Goal: Task Accomplishment & Management: Use online tool/utility

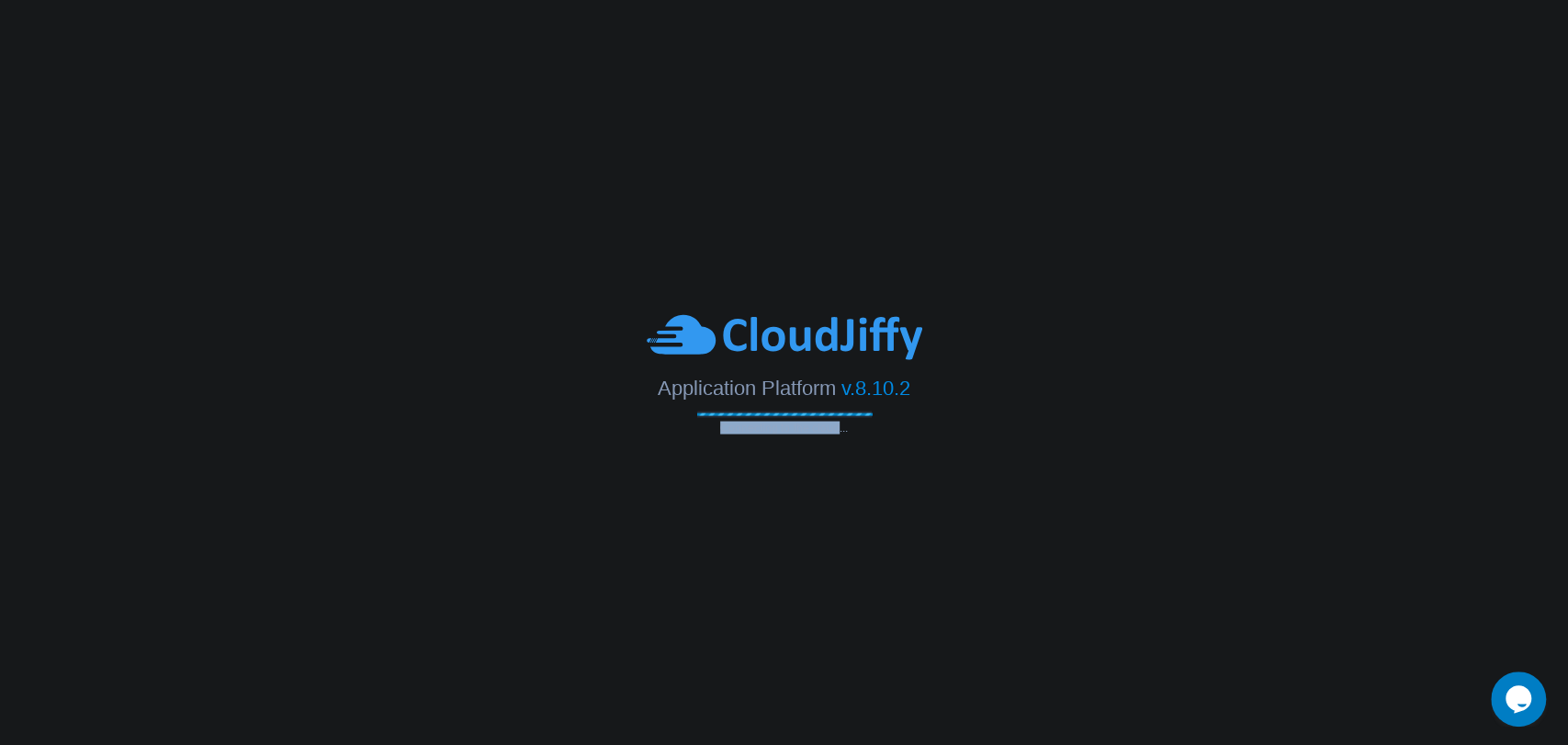
drag, startPoint x: 722, startPoint y: 431, endPoint x: 837, endPoint y: 428, distance: 115.0
click at [837, 428] on span "Connecting to the cloud..." at bounding box center [784, 427] width 175 height 13
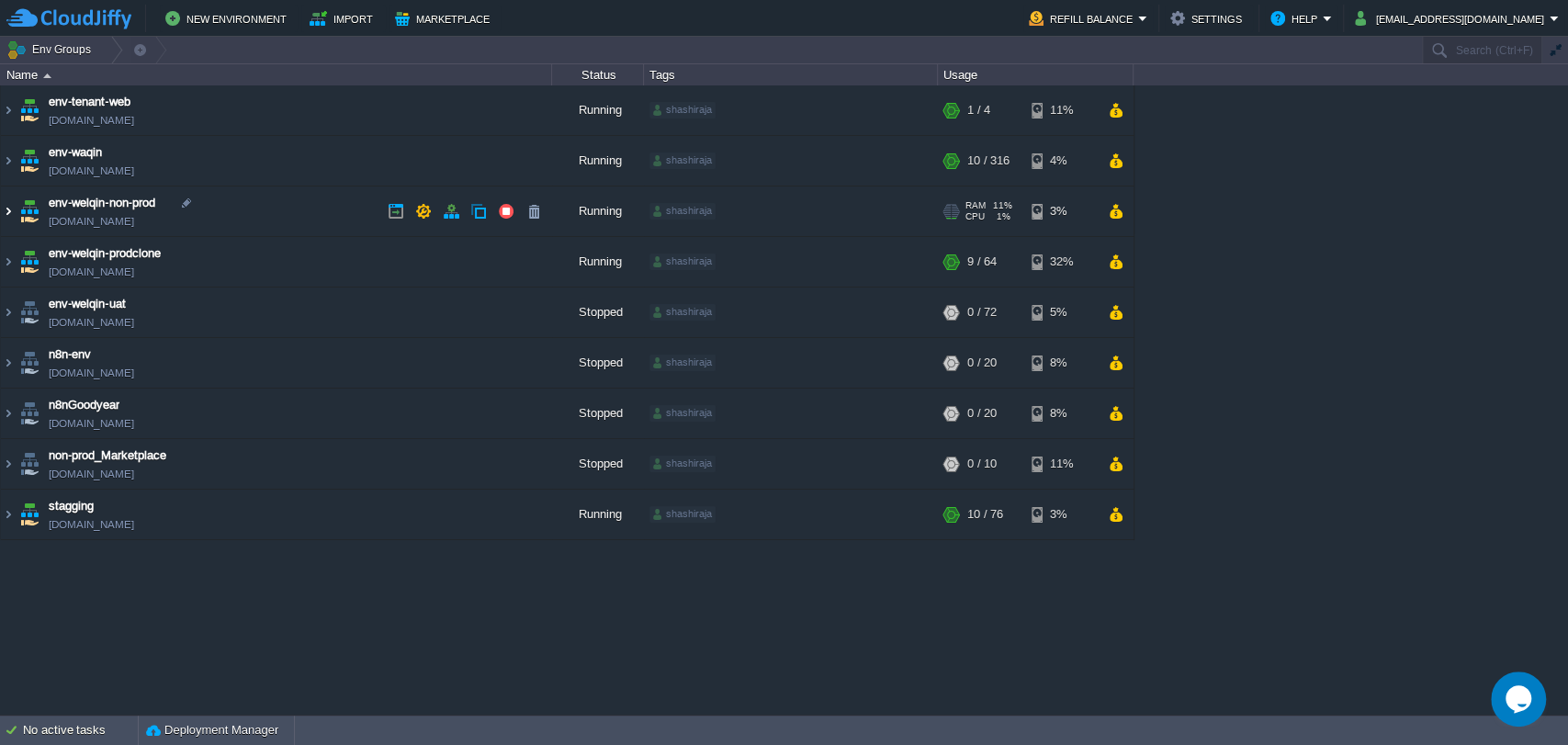
click at [8, 208] on img at bounding box center [8, 211] width 15 height 50
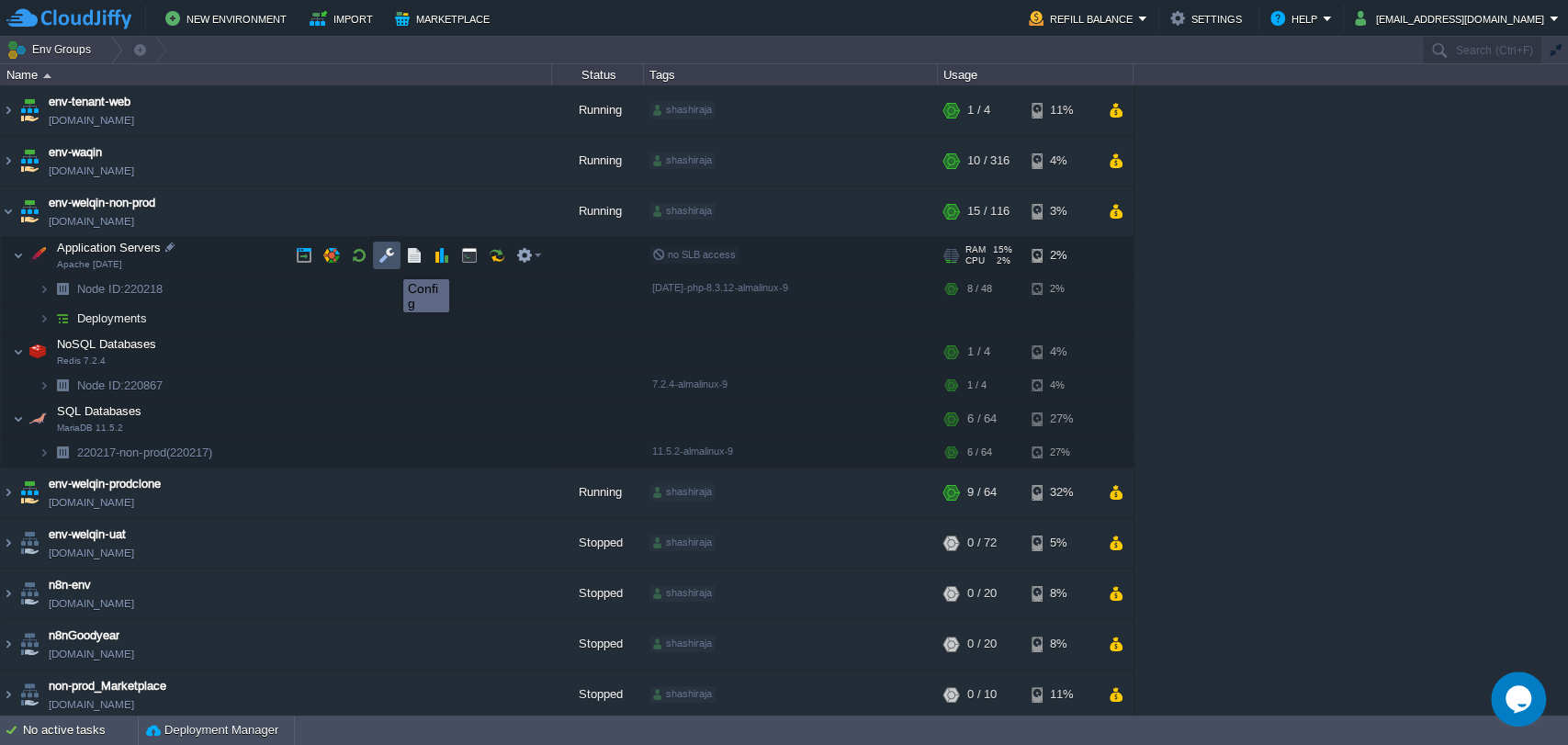
click at [390, 261] on button "button" at bounding box center [387, 256] width 17 height 17
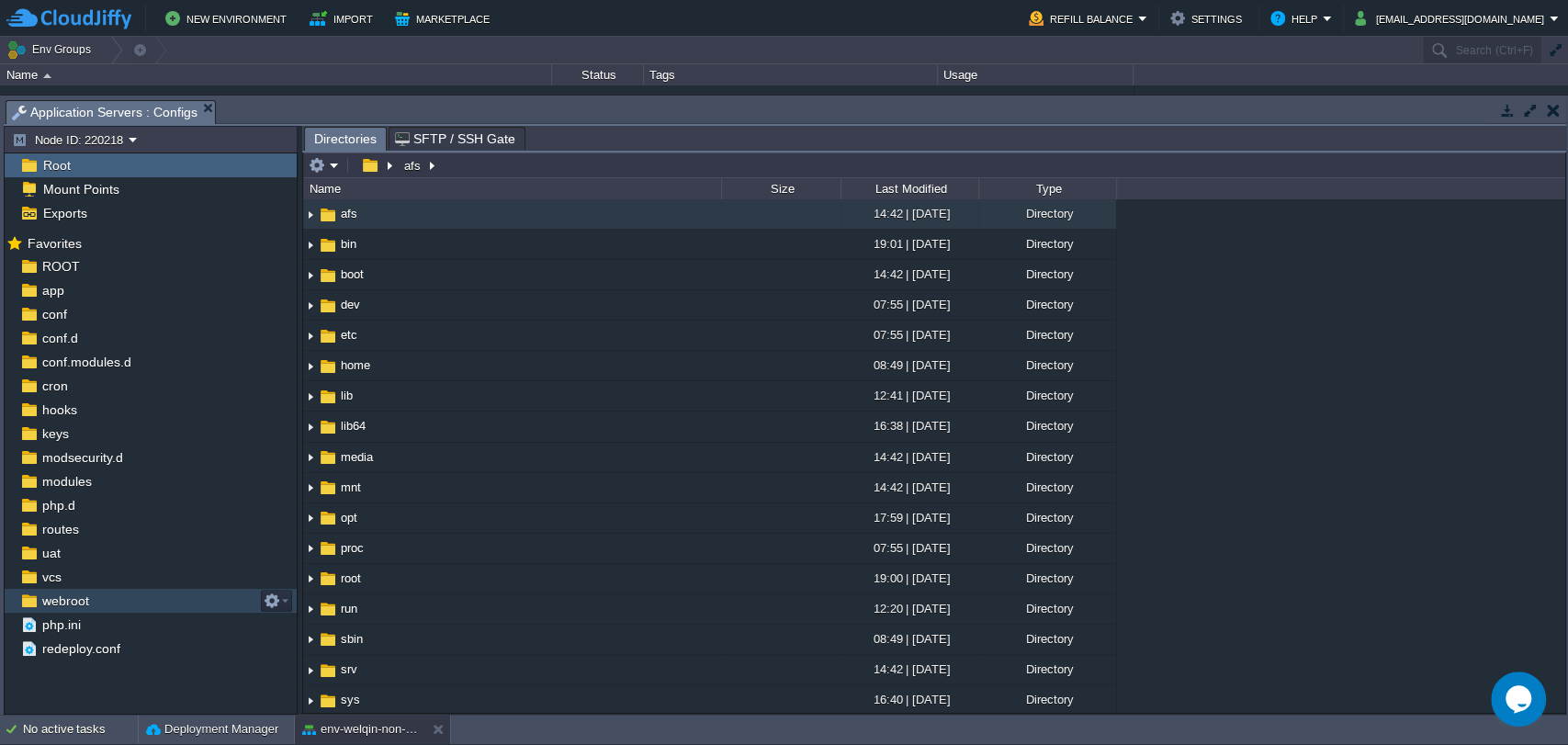
click at [73, 597] on span "webroot" at bounding box center [65, 601] width 53 height 17
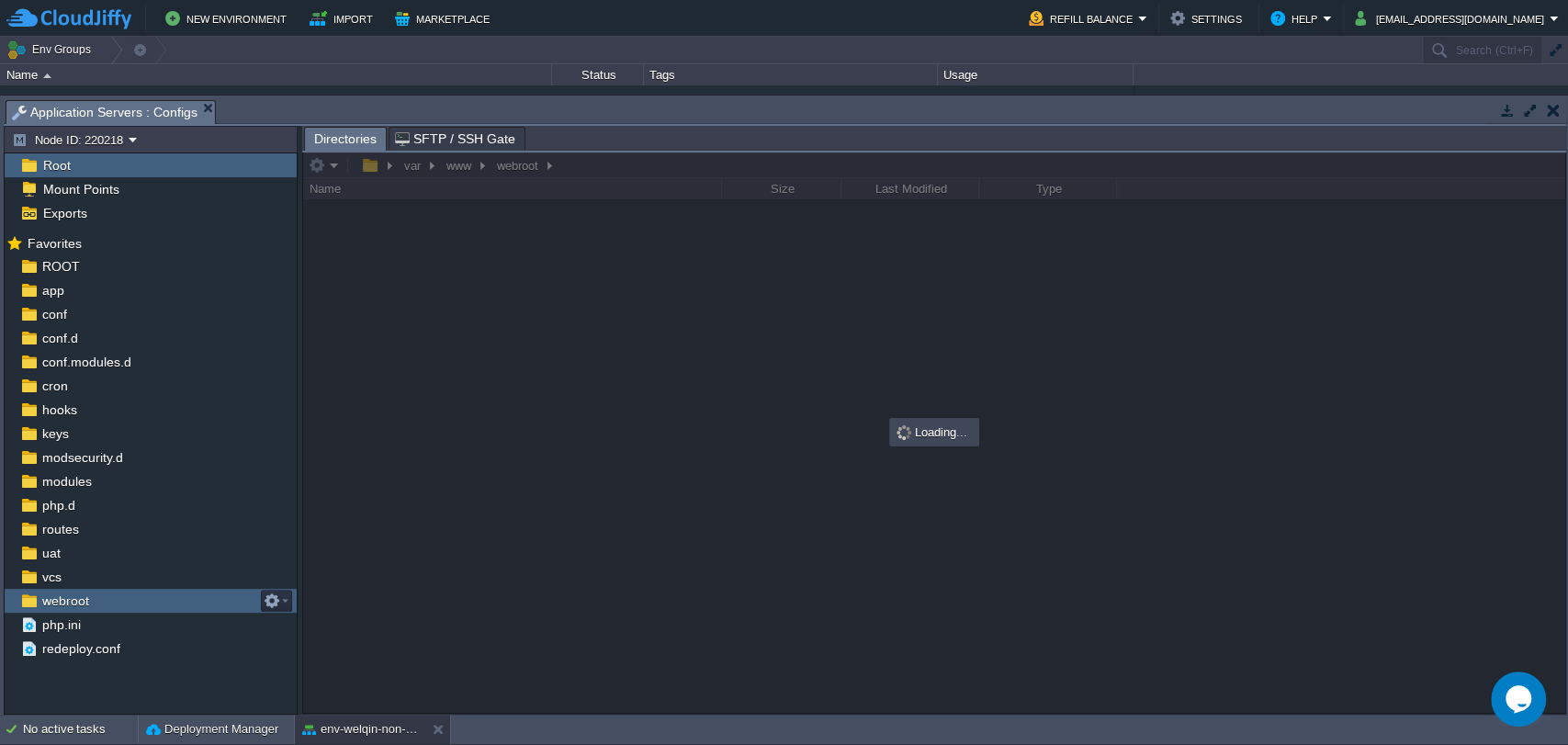
click at [73, 597] on span "webroot" at bounding box center [65, 601] width 53 height 17
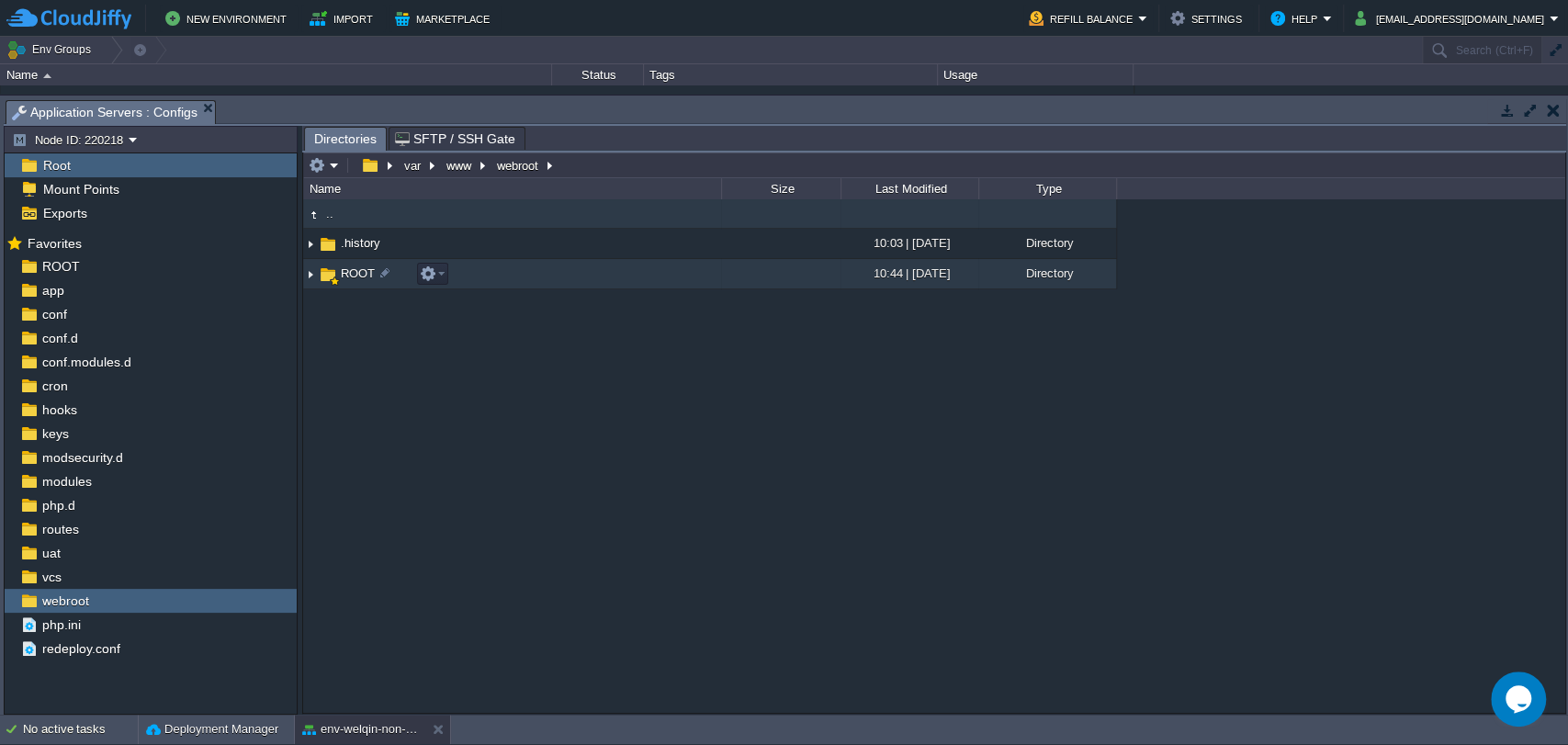
click at [356, 265] on span "ROOT" at bounding box center [358, 273] width 40 height 16
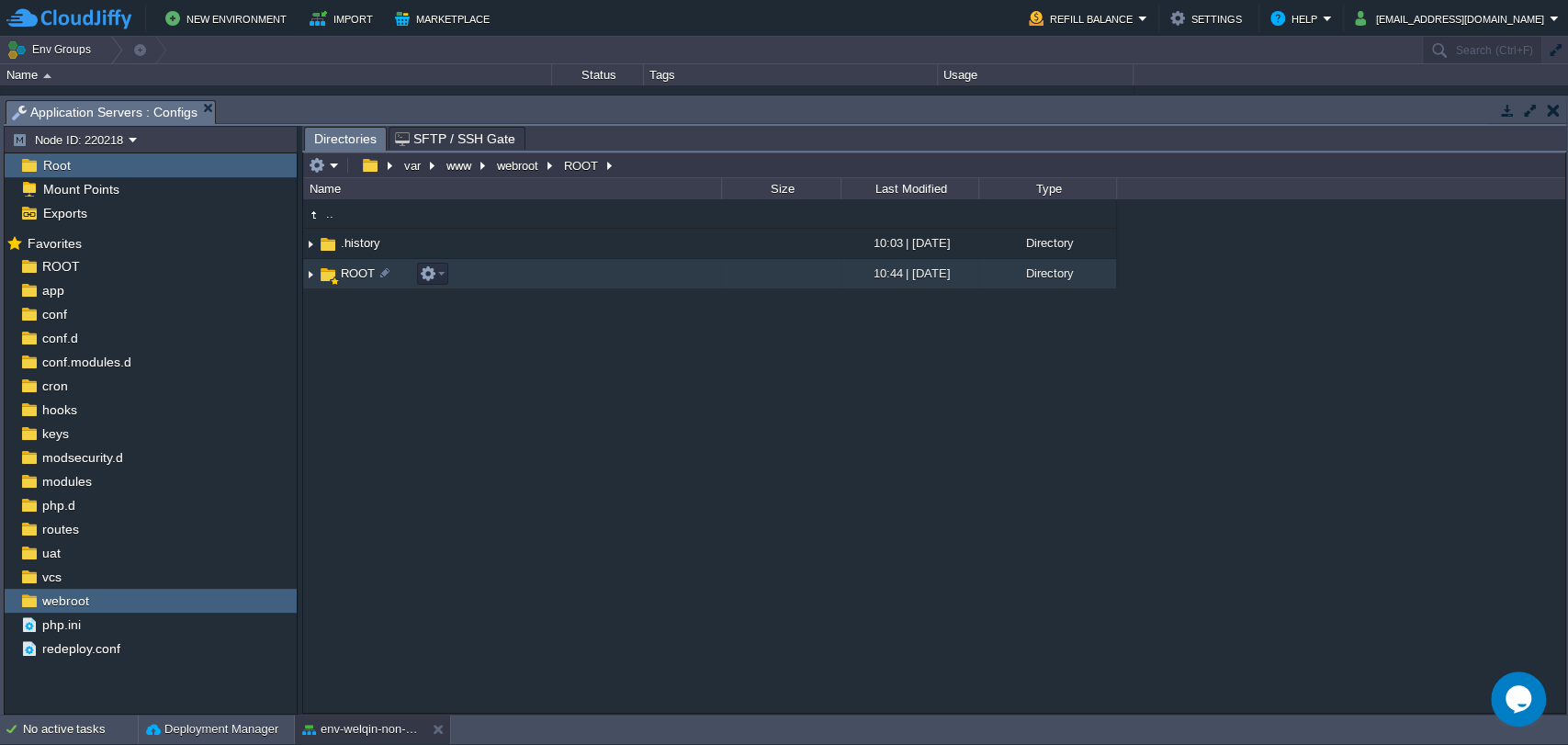
click at [356, 265] on span "ROOT" at bounding box center [358, 273] width 40 height 16
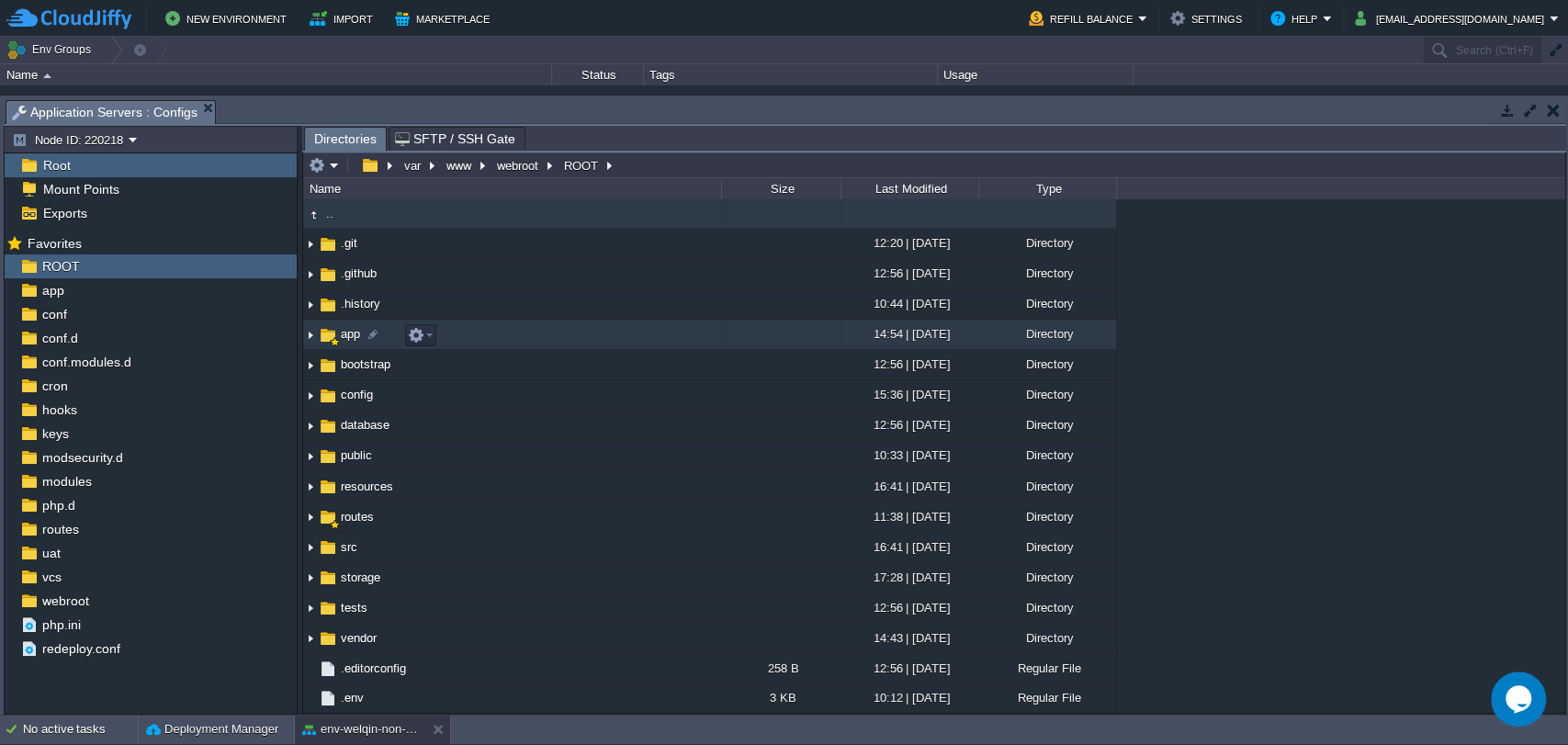
click at [309, 339] on img at bounding box center [310, 335] width 15 height 28
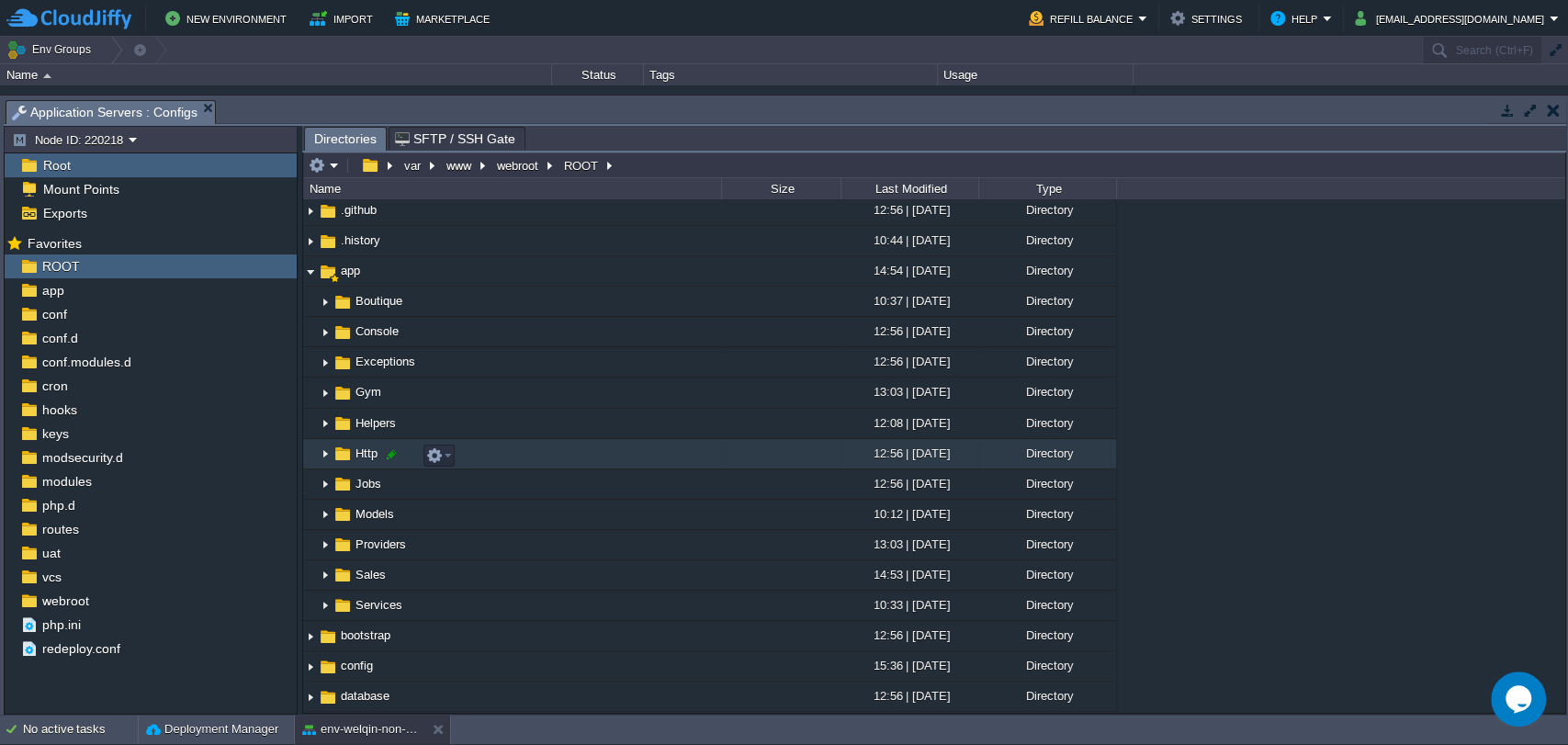
scroll to position [75, 0]
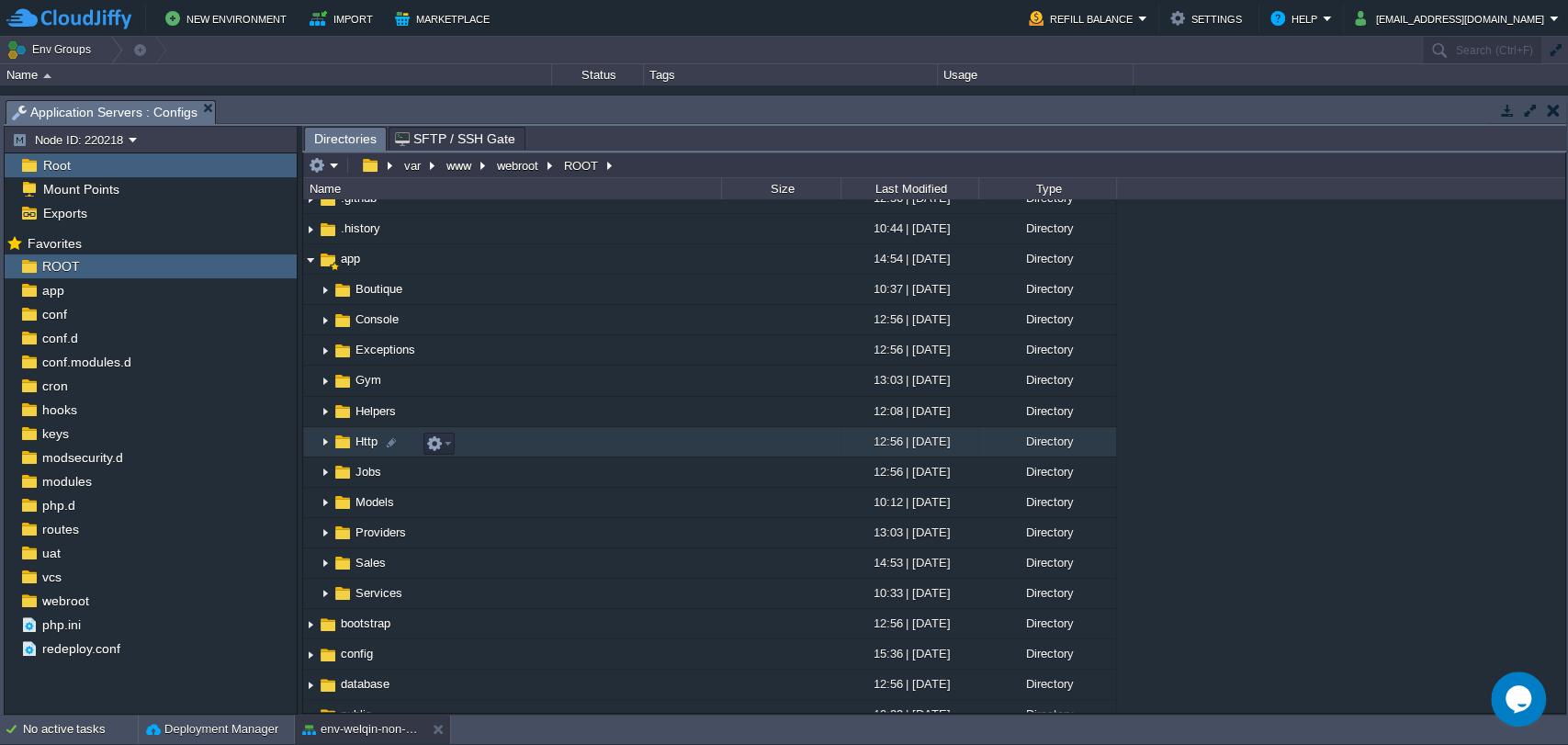
click at [327, 447] on img at bounding box center [325, 442] width 15 height 28
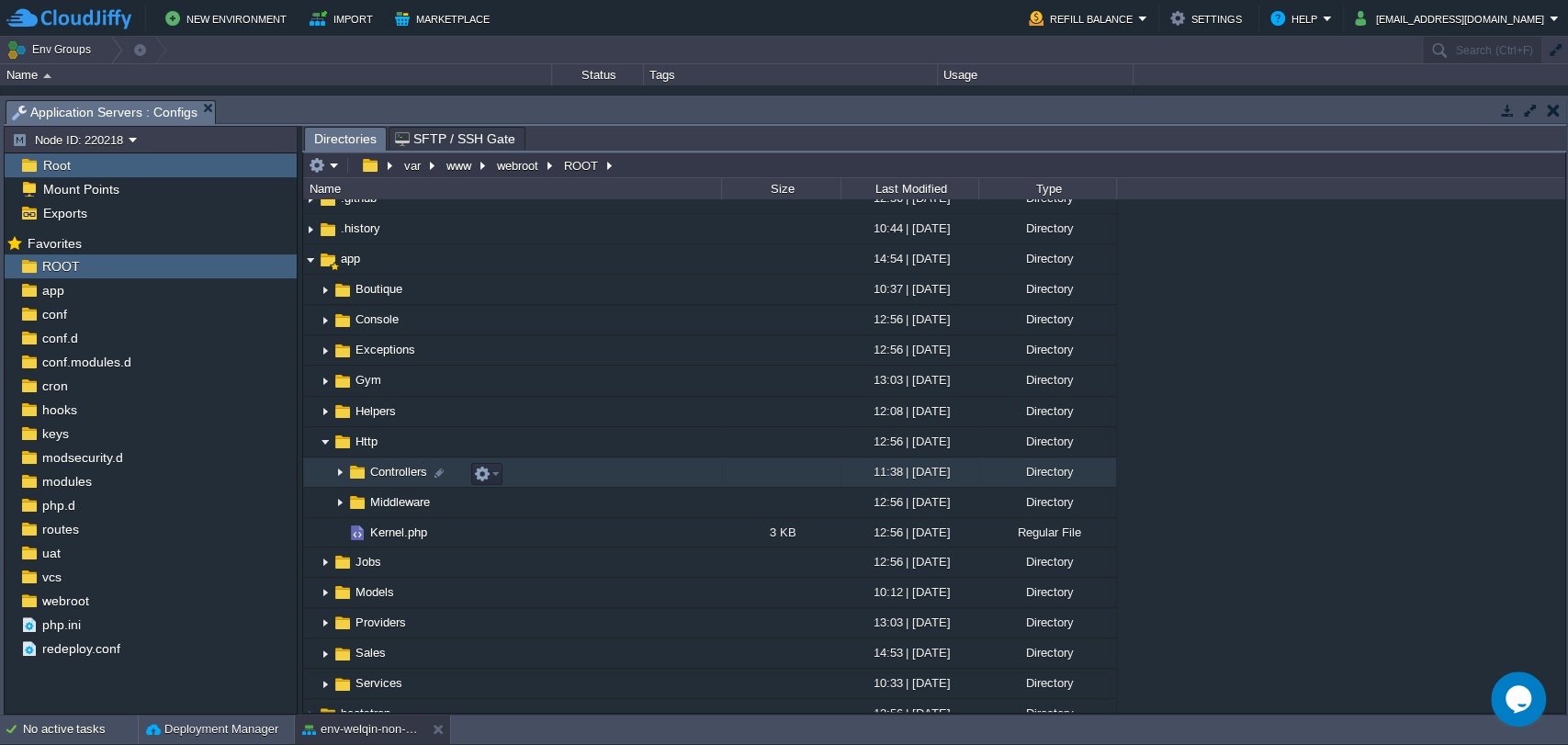
click at [394, 467] on span "Controllers" at bounding box center [398, 472] width 62 height 16
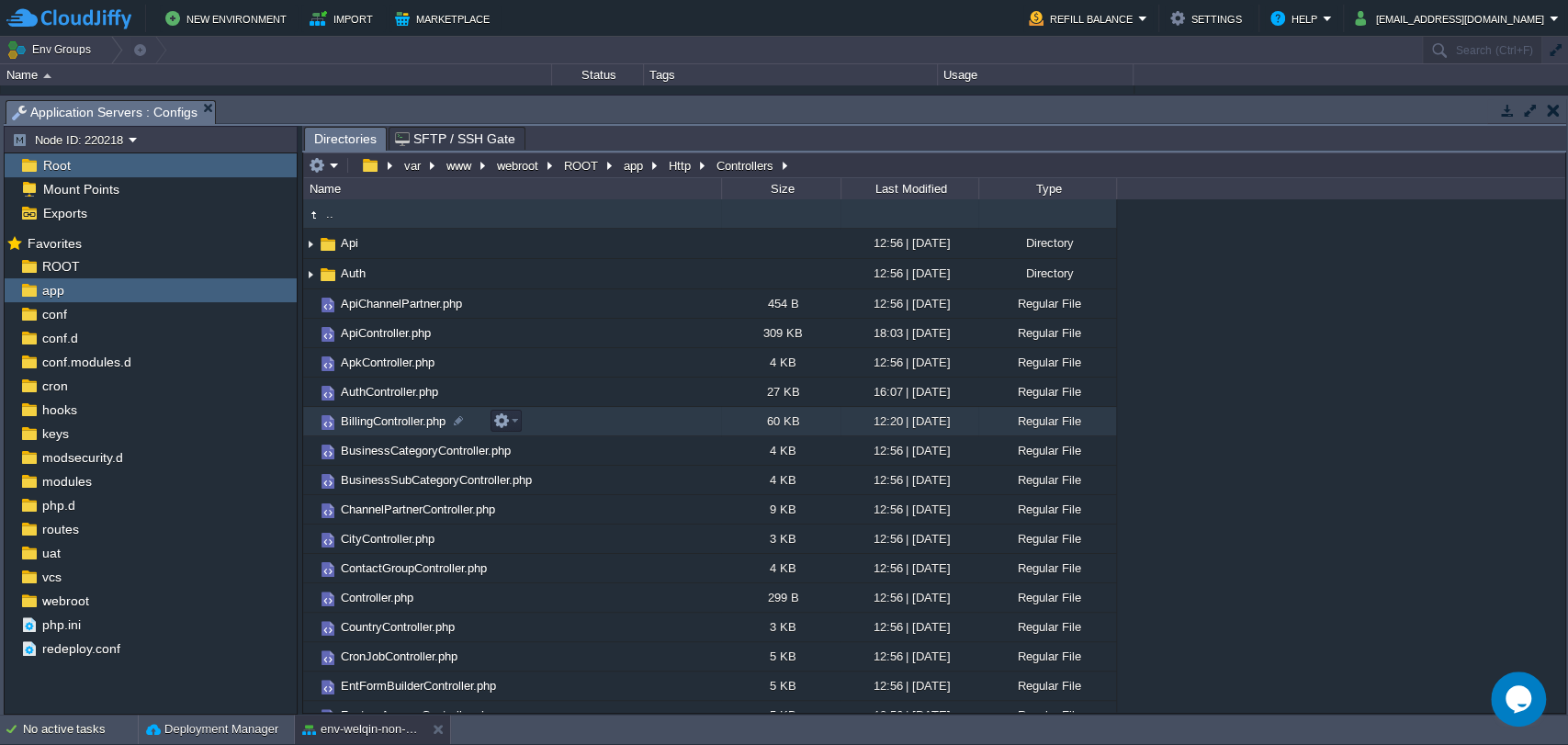
click at [390, 429] on span "BillingController.php" at bounding box center [392, 421] width 110 height 16
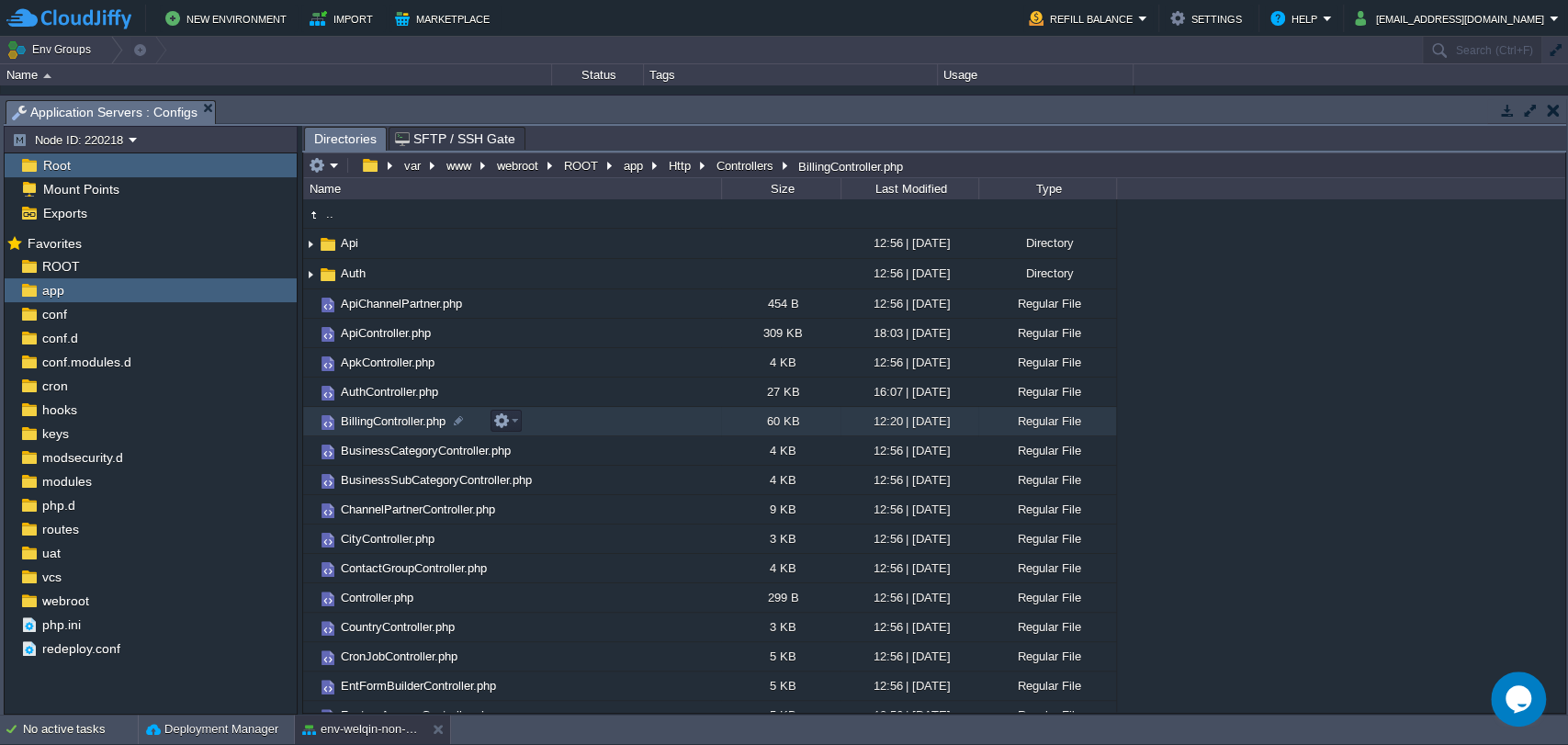
click at [390, 429] on span "BillingController.php" at bounding box center [392, 421] width 110 height 16
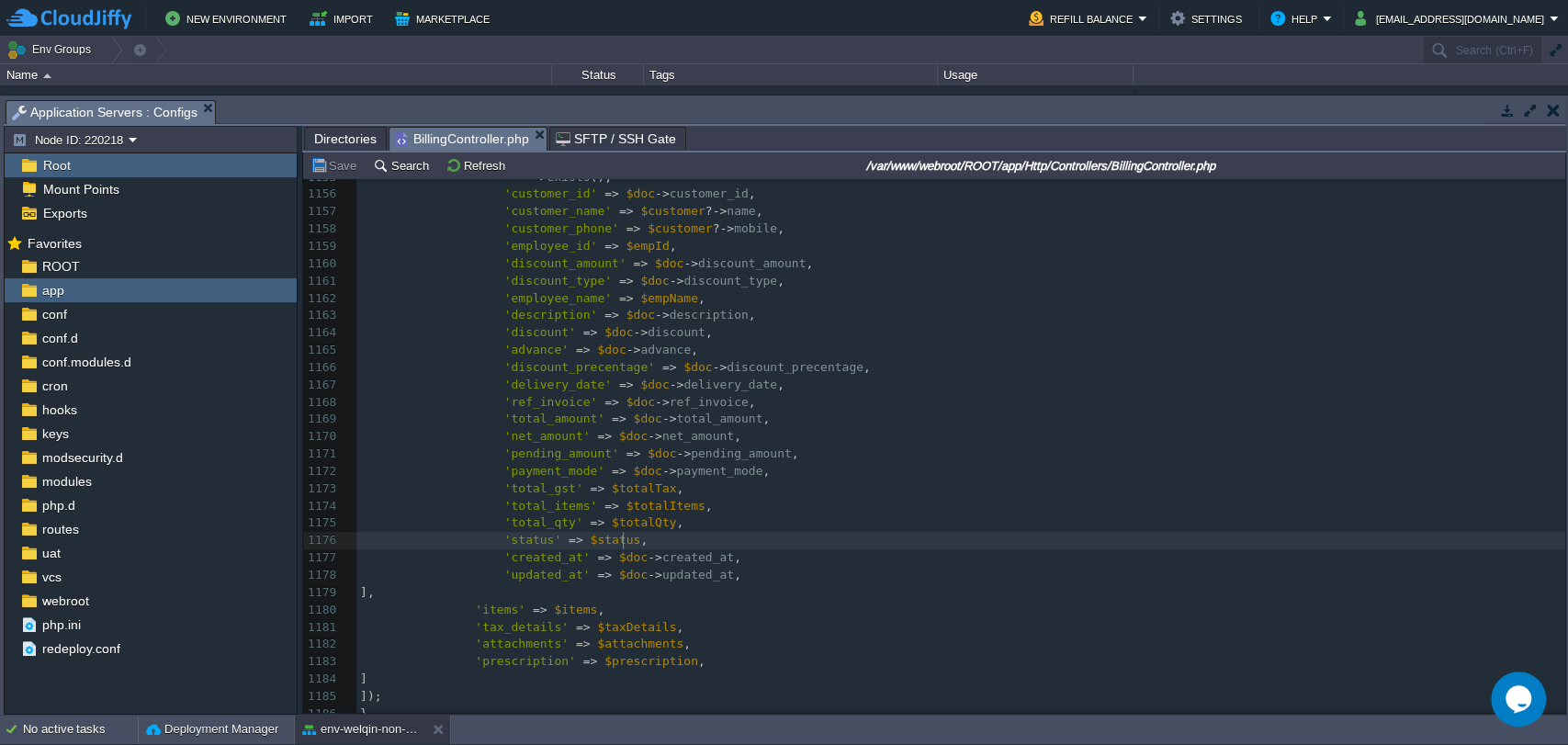
click at [635, 538] on pre "'status' => $status ," at bounding box center [960, 540] width 1209 height 17
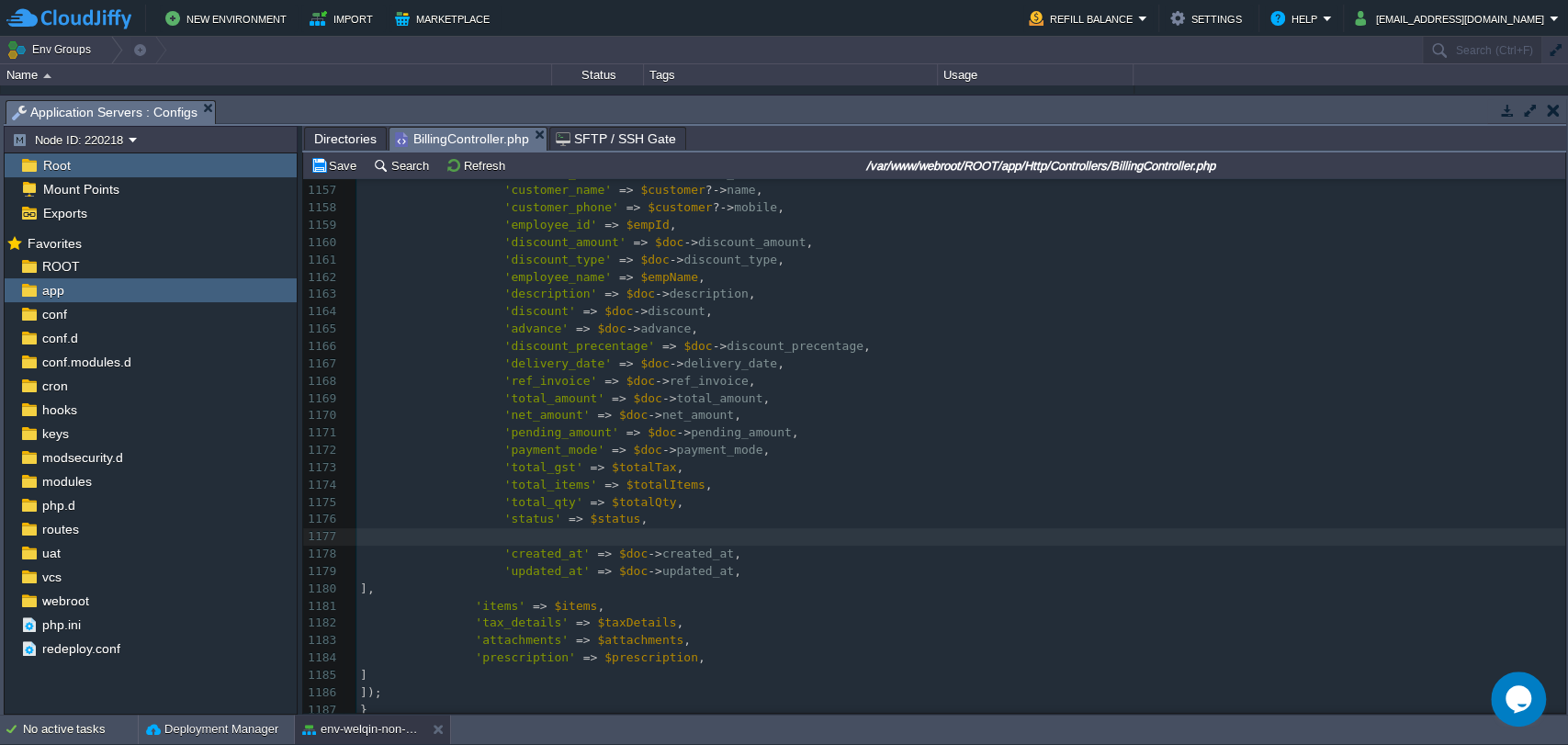
paste textarea
click at [476, 540] on span at bounding box center [428, 536] width 137 height 14
type textarea "'"
click at [762, 598] on pre "'items' => $items ," at bounding box center [960, 606] width 1209 height 17
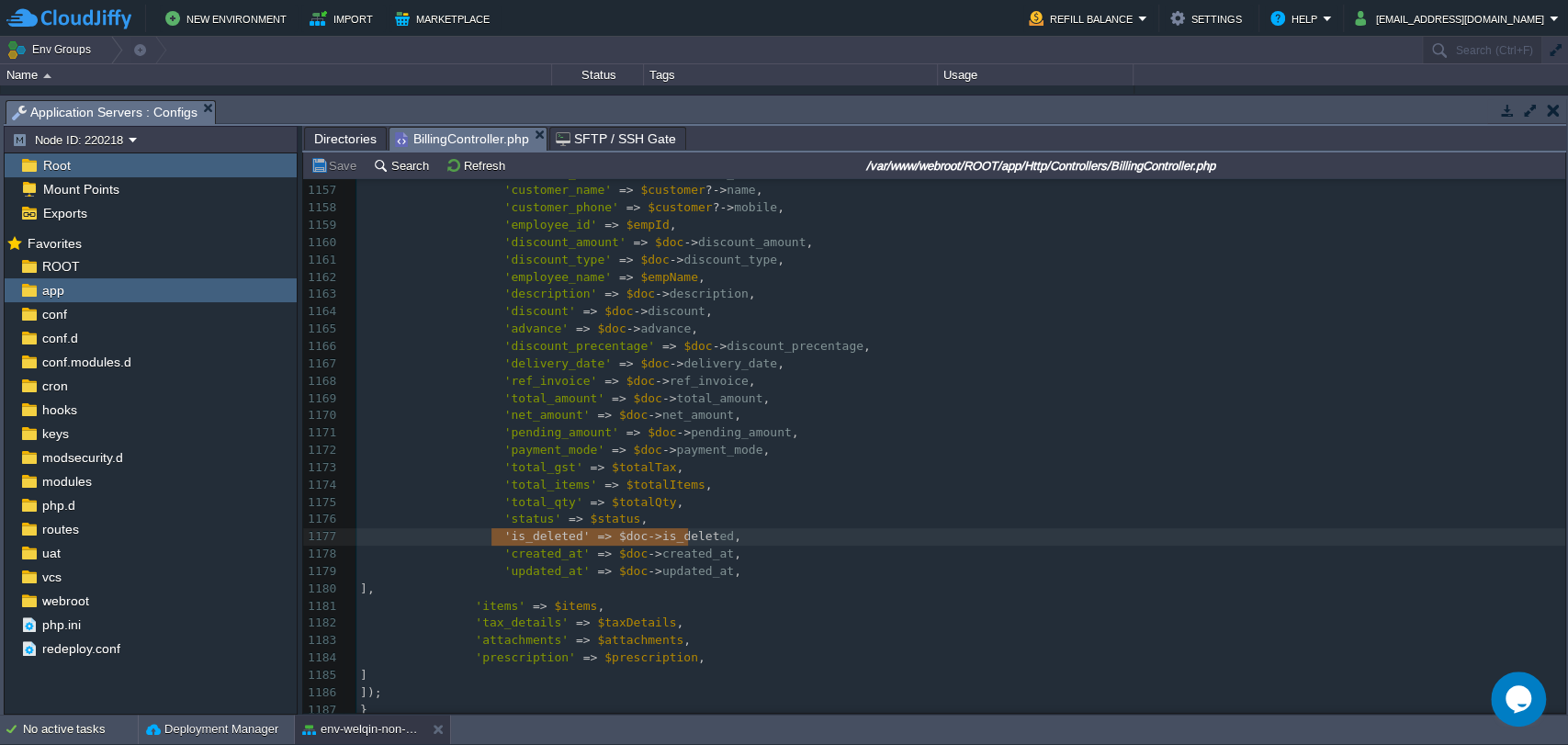
type textarea "'is_deleted' => $doc->is_deleted,"
drag, startPoint x: 490, startPoint y: 538, endPoint x: 719, endPoint y: 542, distance: 229.0
type textarea "is_deleted' => $doc->is_deleted,"
drag, startPoint x: 719, startPoint y: 542, endPoint x: 500, endPoint y: 536, distance: 219.1
click at [532, 127] on em "BillingController.php" at bounding box center [471, 139] width 152 height 23
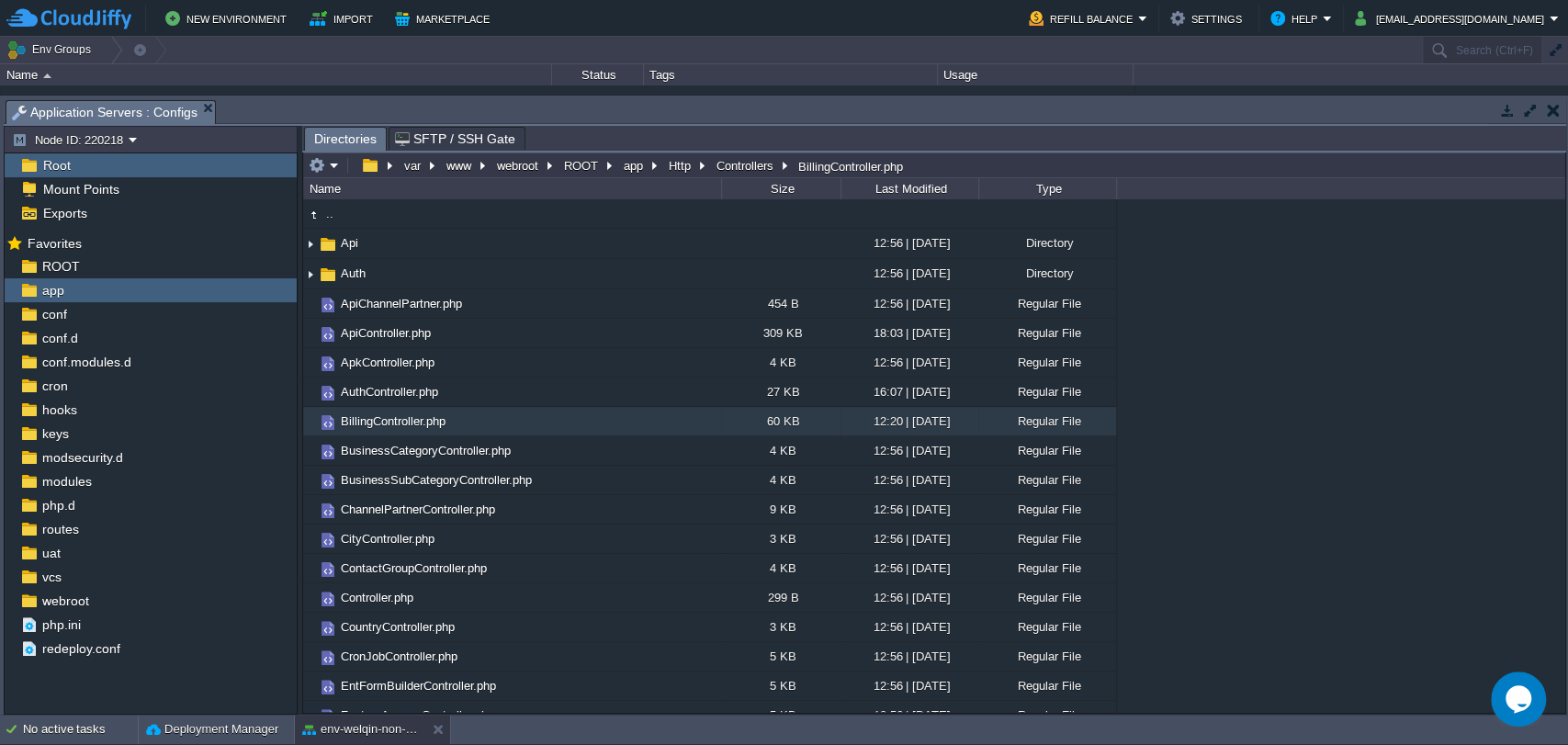
click at [1547, 107] on button "button" at bounding box center [1553, 110] width 13 height 17
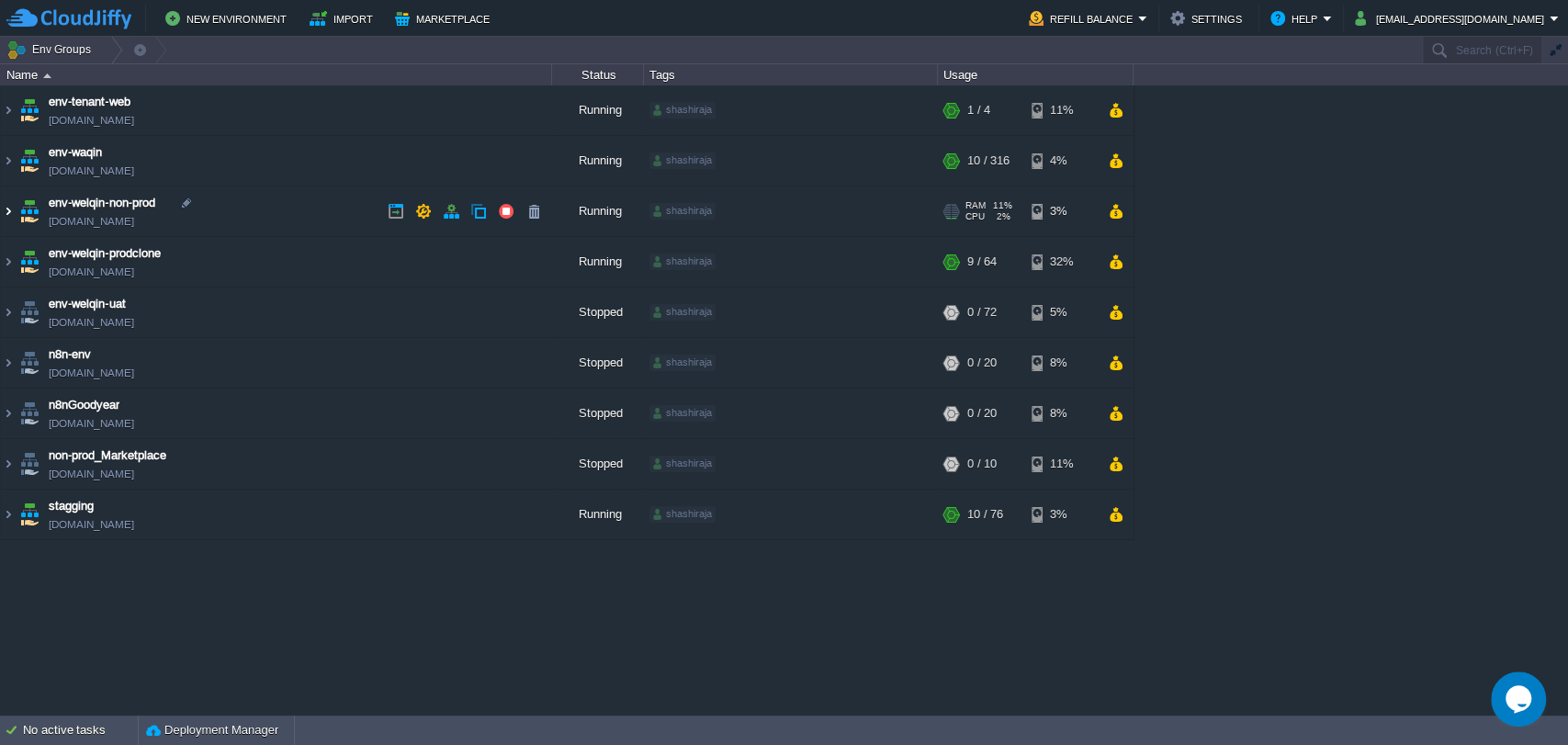
click at [7, 215] on img at bounding box center [8, 211] width 15 height 50
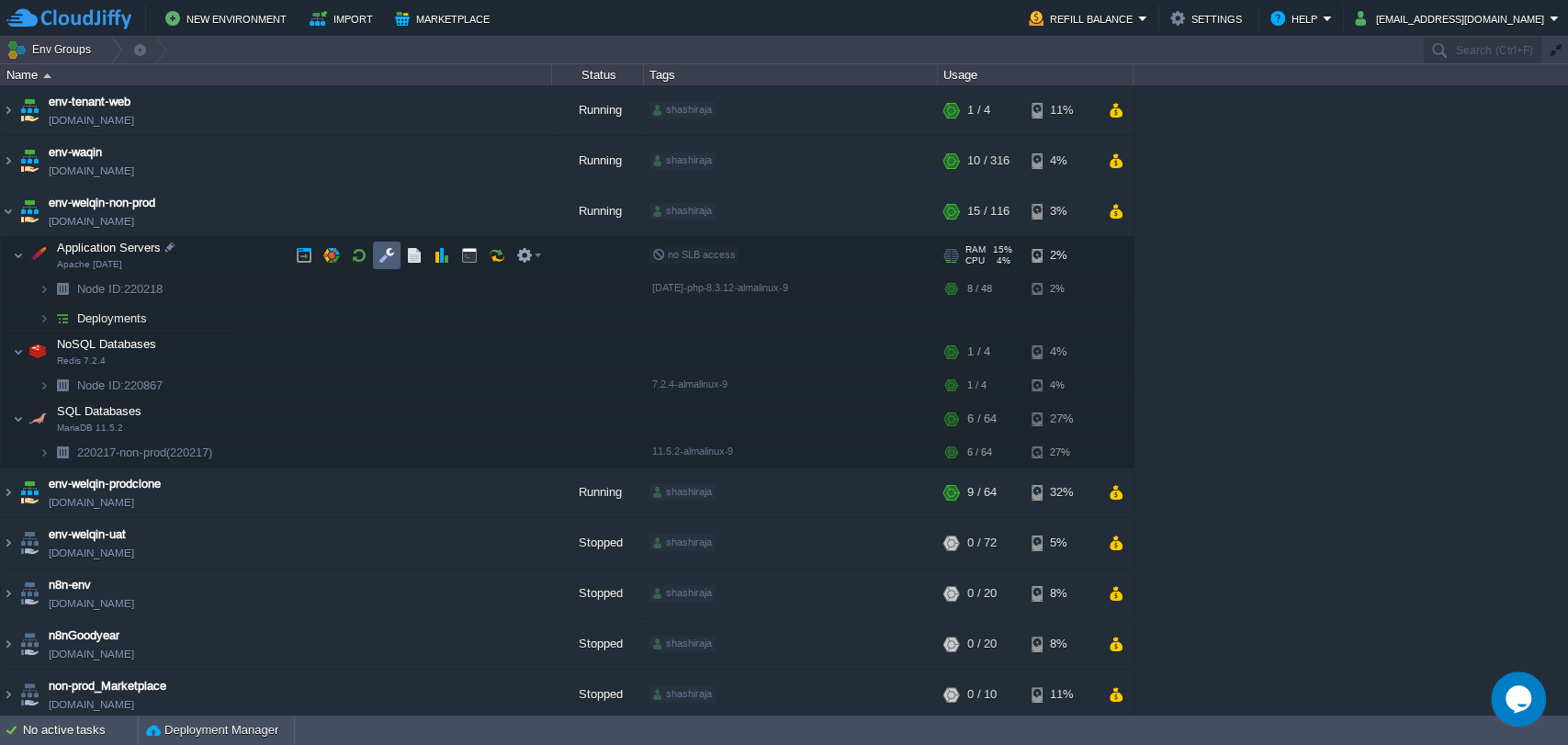
click at [384, 263] on button "button" at bounding box center [387, 256] width 17 height 17
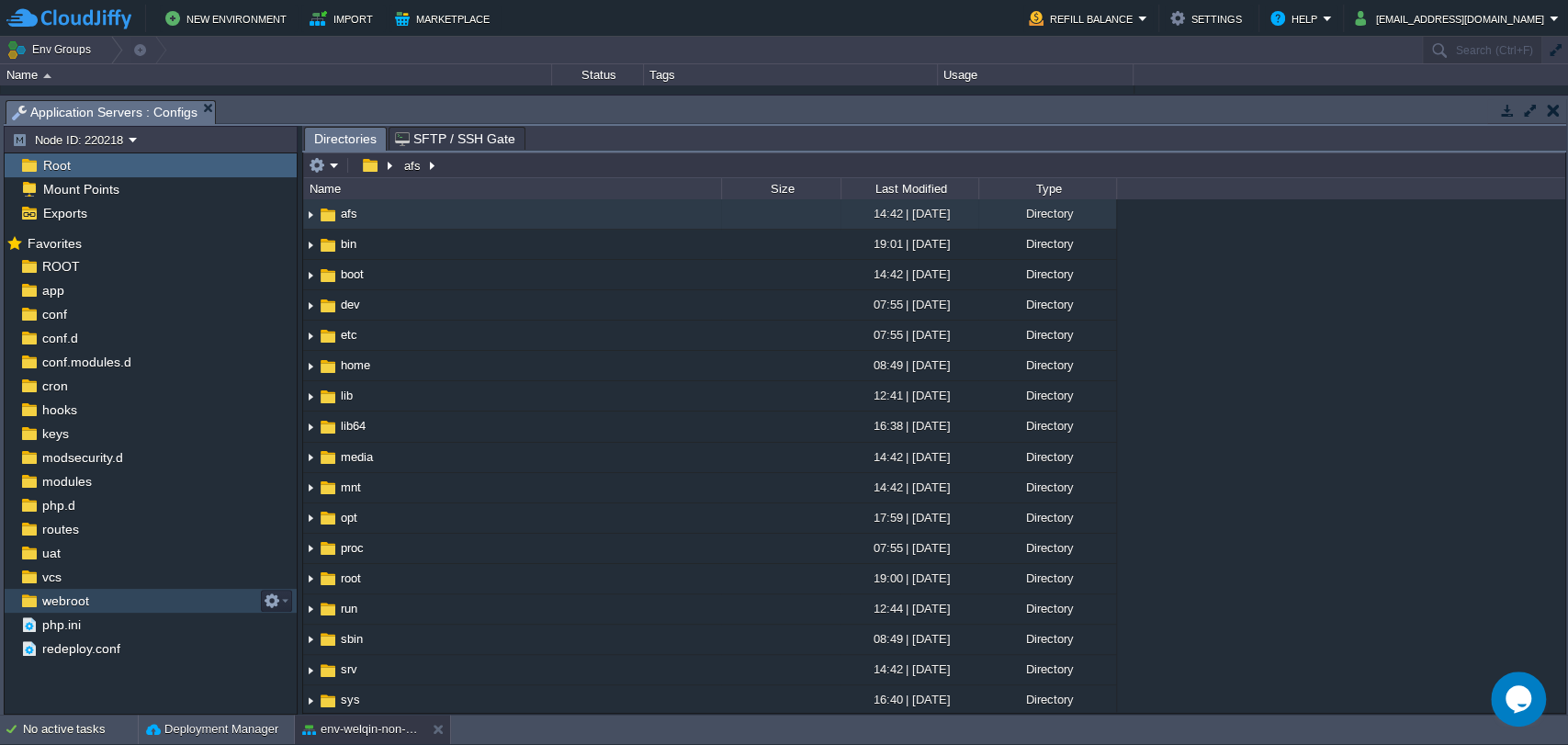
click at [60, 589] on div "webroot" at bounding box center [151, 600] width 292 height 24
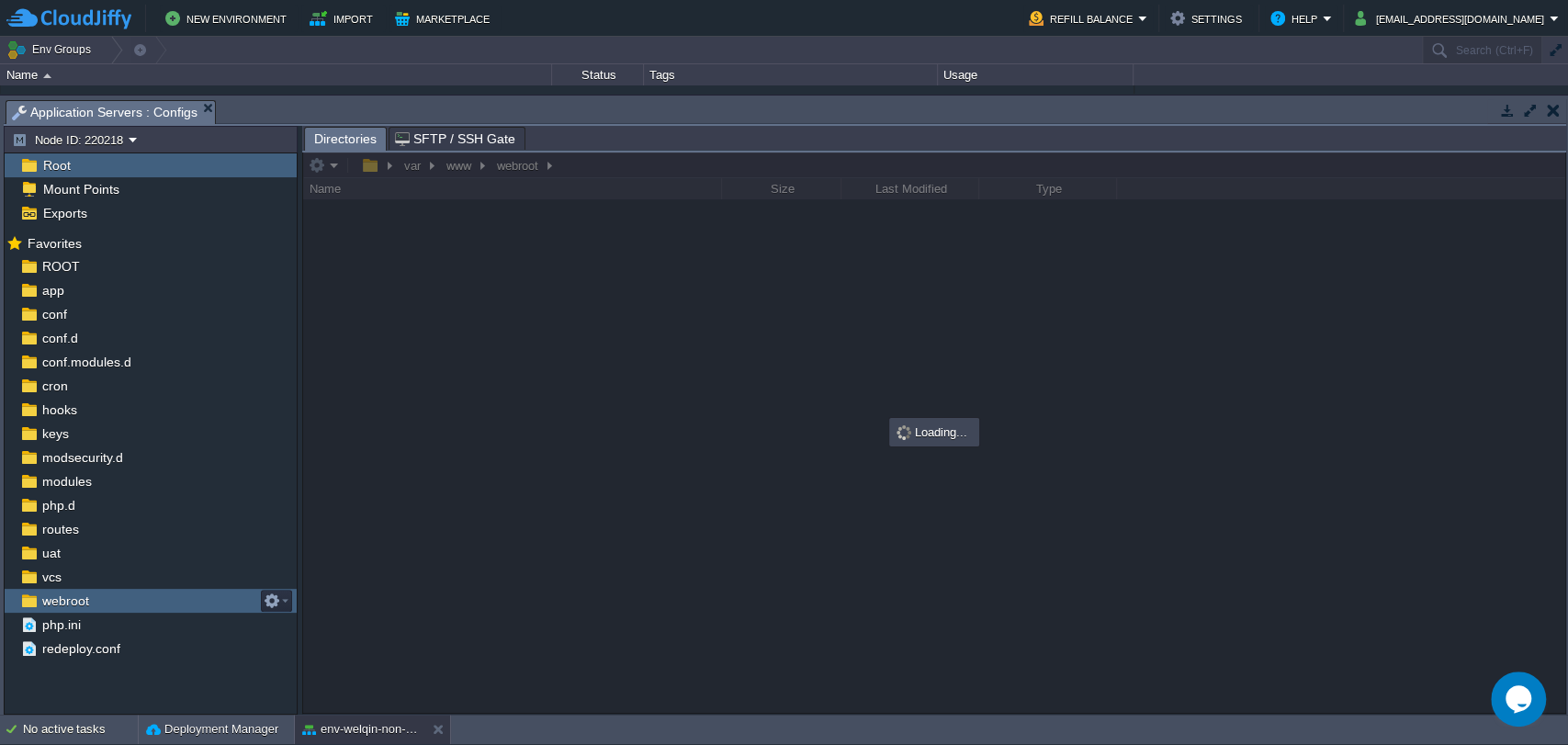
click at [60, 589] on div "webroot" at bounding box center [151, 600] width 292 height 24
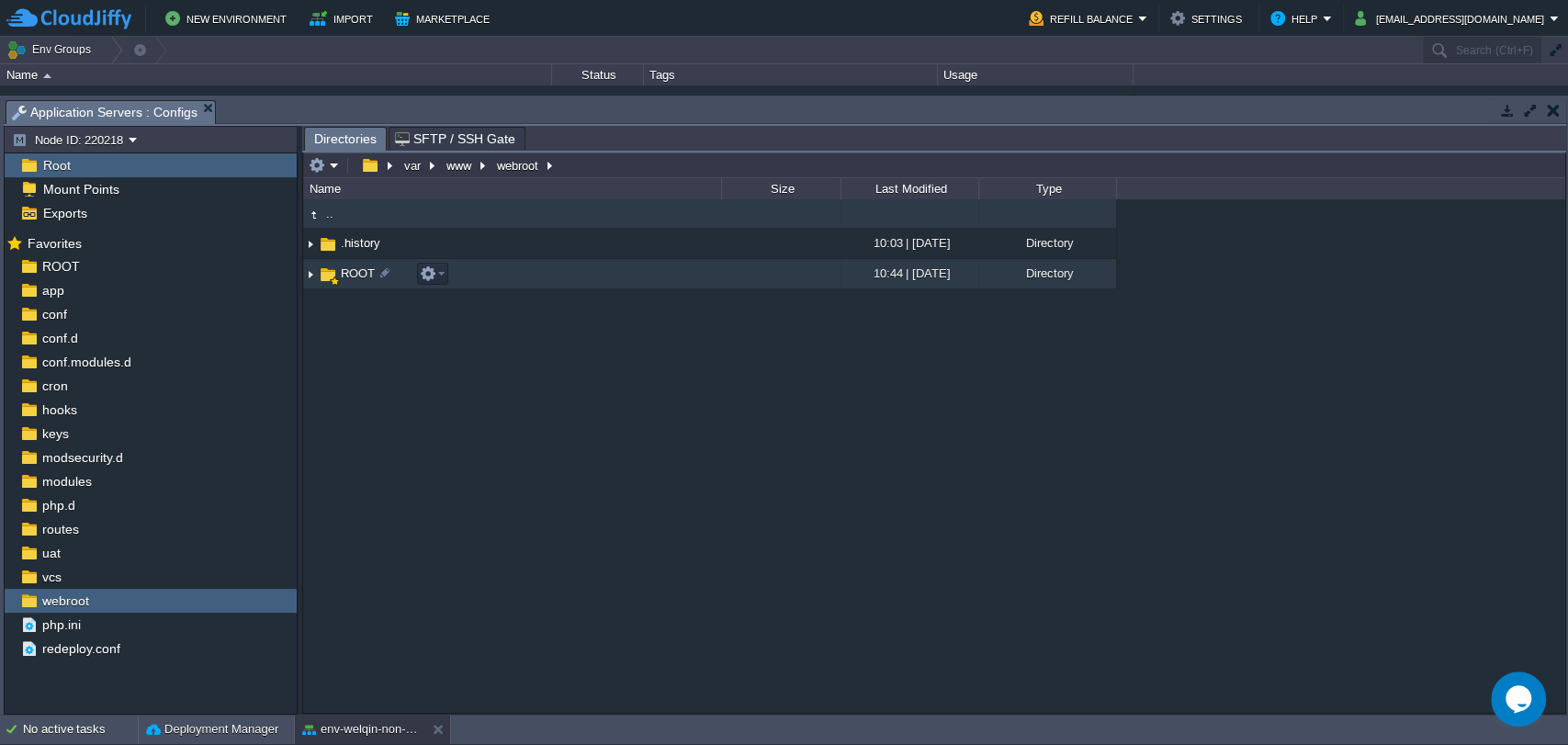
click at [346, 278] on span "ROOT" at bounding box center [358, 273] width 40 height 16
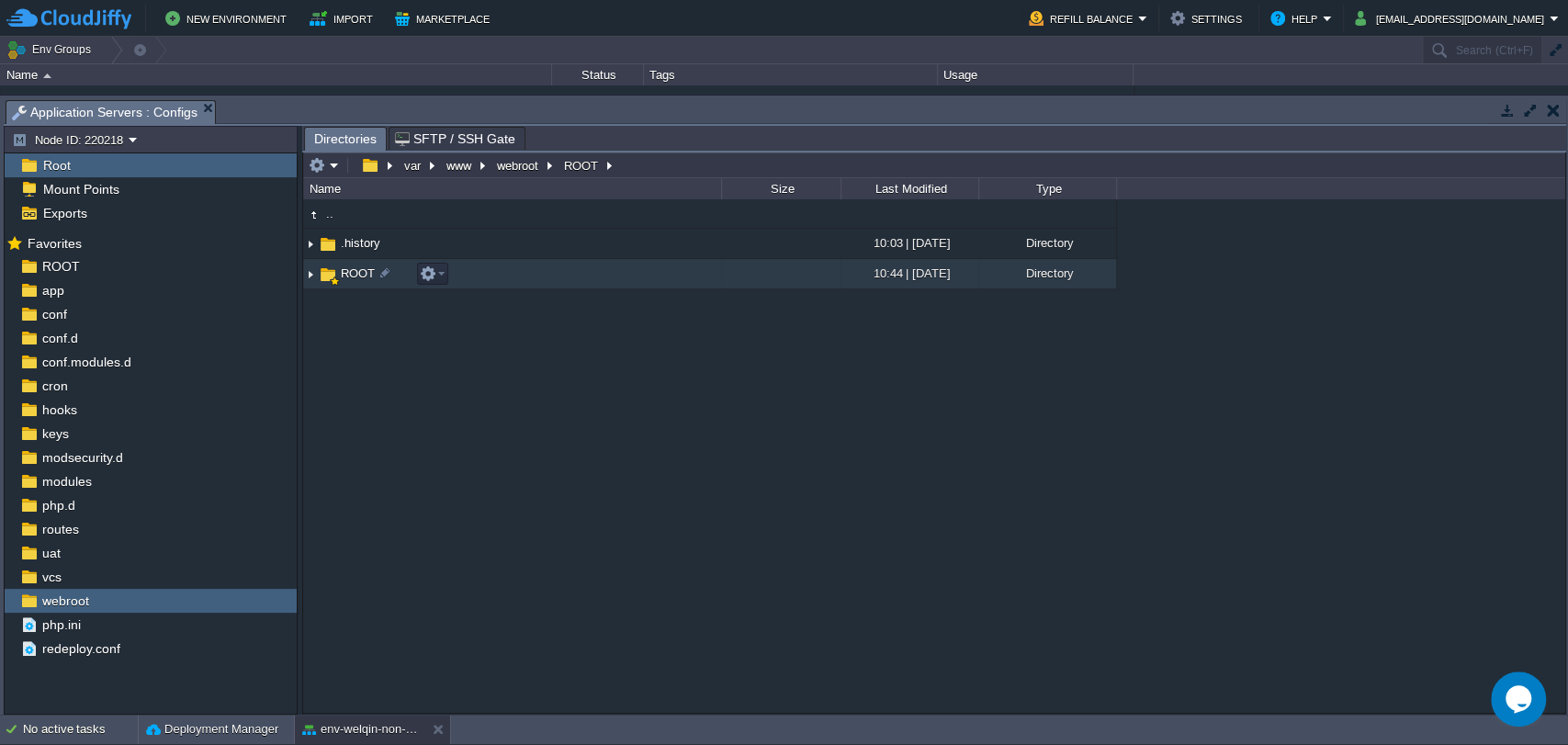
click at [346, 278] on span "ROOT" at bounding box center [358, 273] width 40 height 16
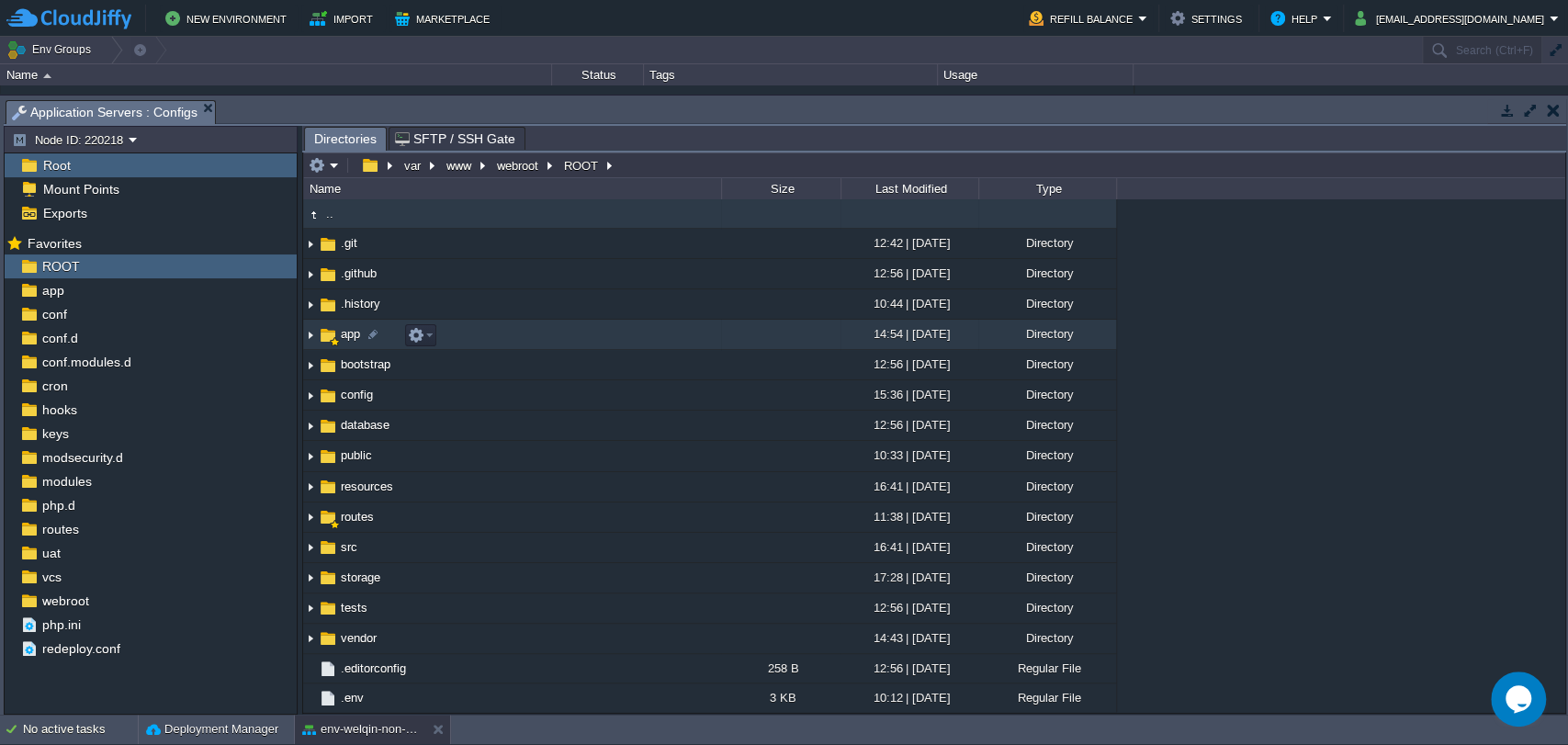
click at [354, 332] on span "app" at bounding box center [350, 334] width 25 height 16
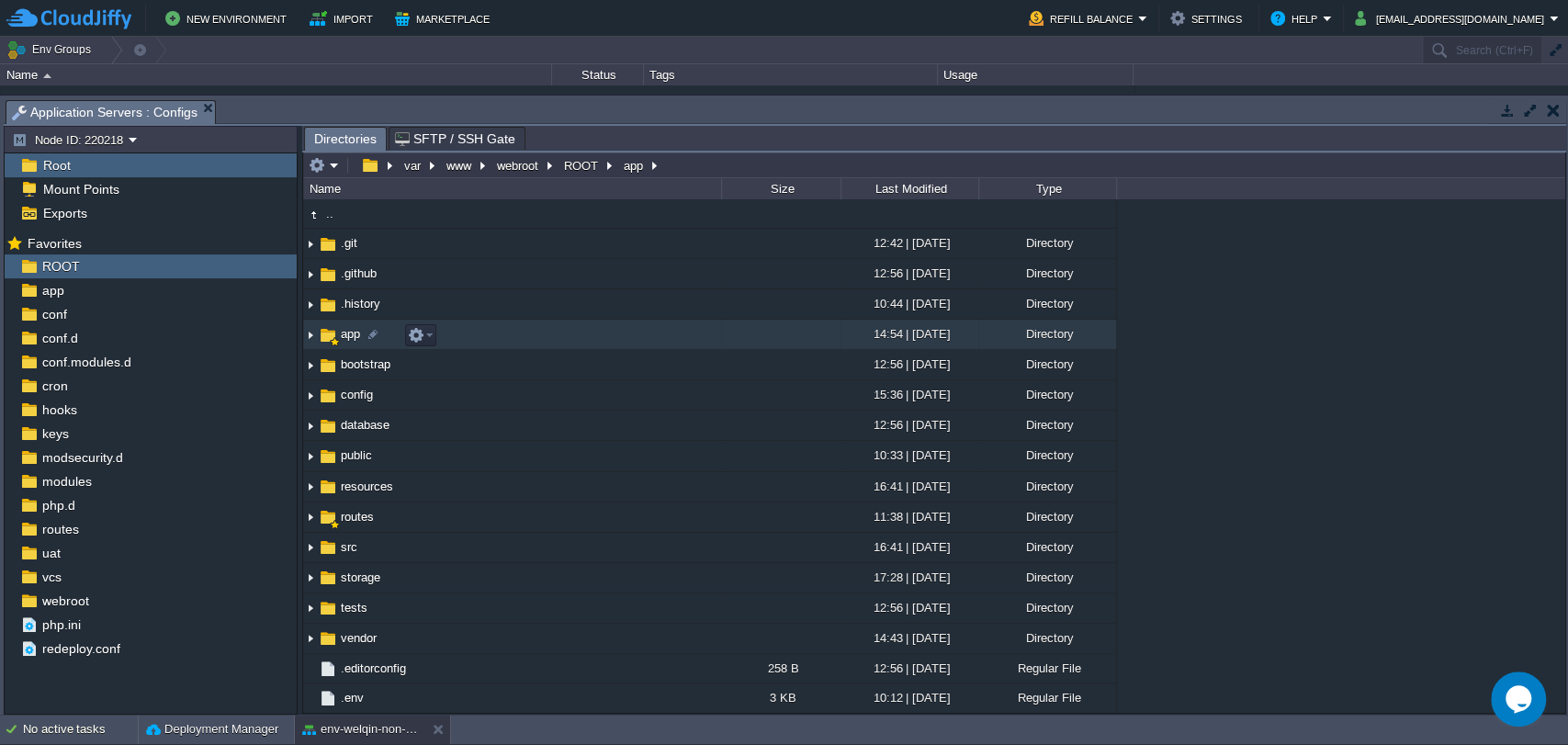
click at [354, 332] on span "app" at bounding box center [350, 334] width 25 height 16
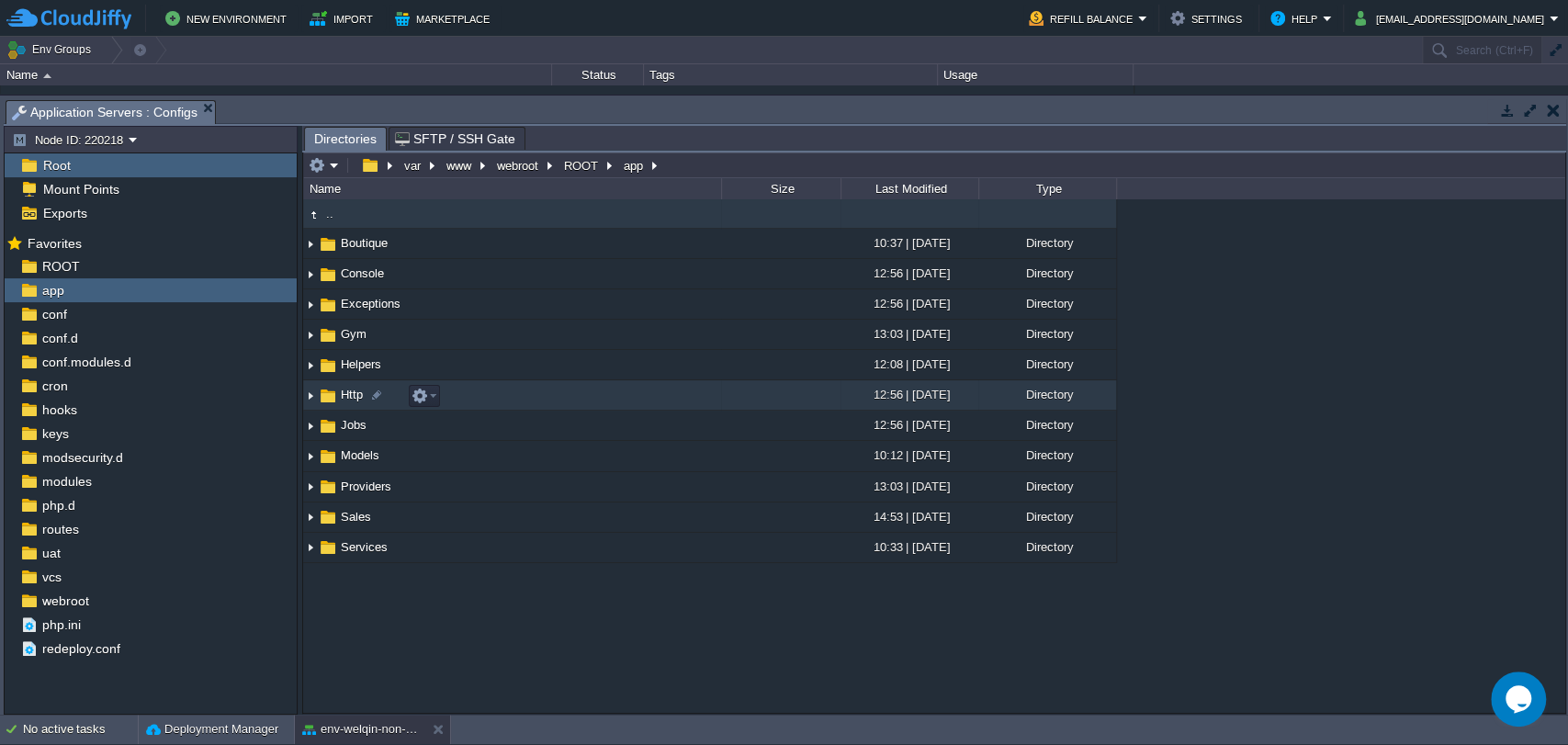
click at [359, 401] on span "Http" at bounding box center [351, 394] width 27 height 16
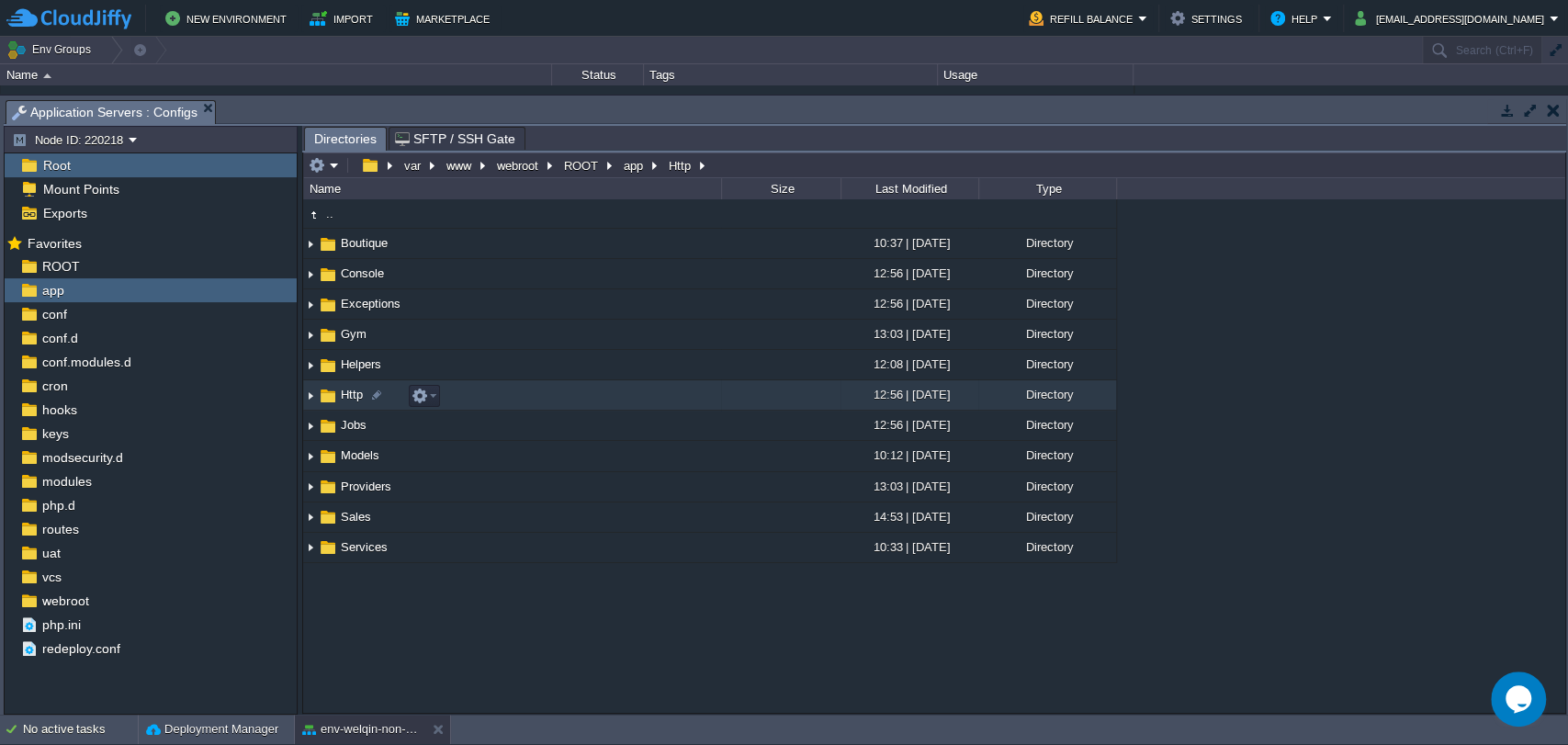
click at [359, 401] on span "Http" at bounding box center [351, 394] width 27 height 16
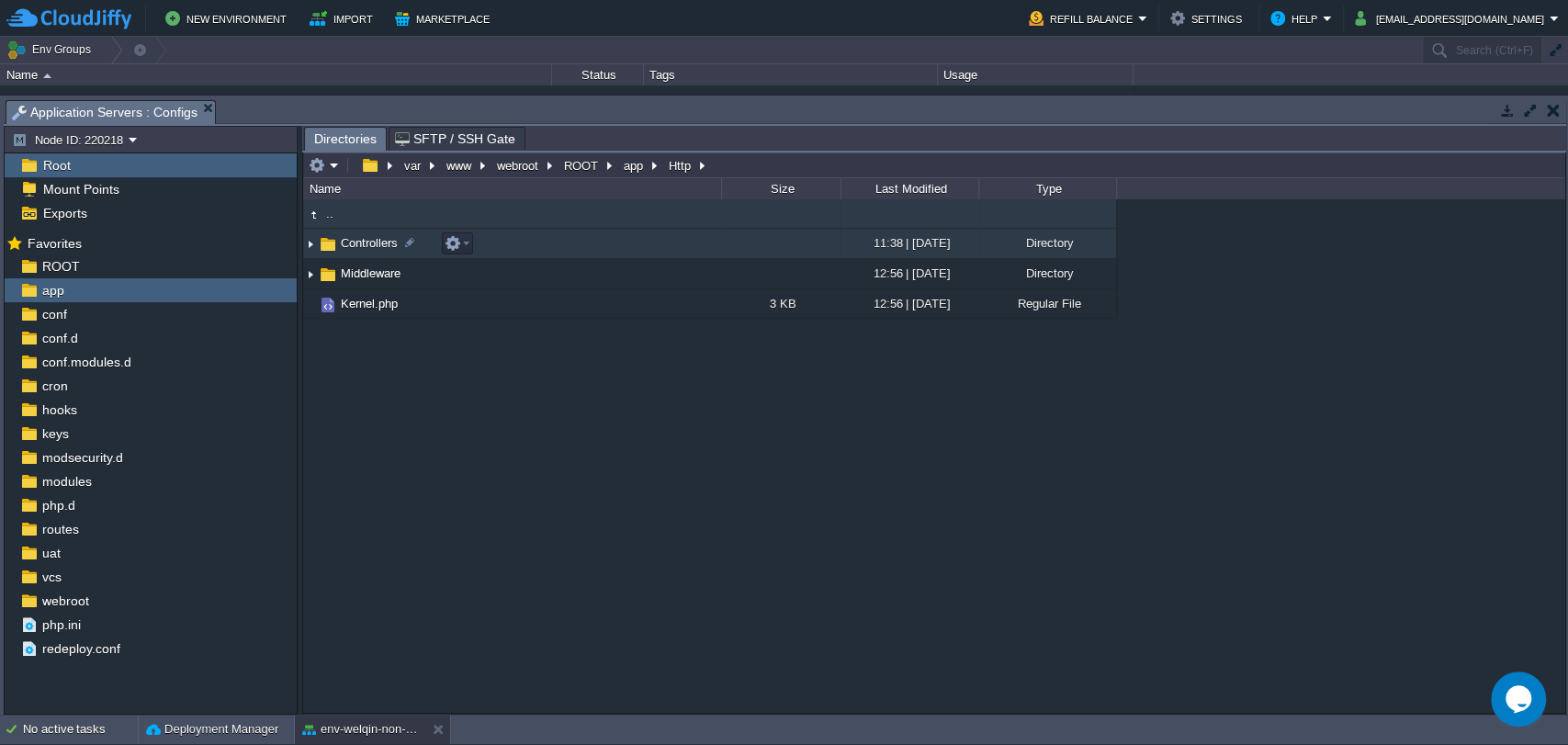
click at [363, 241] on span "Controllers" at bounding box center [369, 242] width 62 height 16
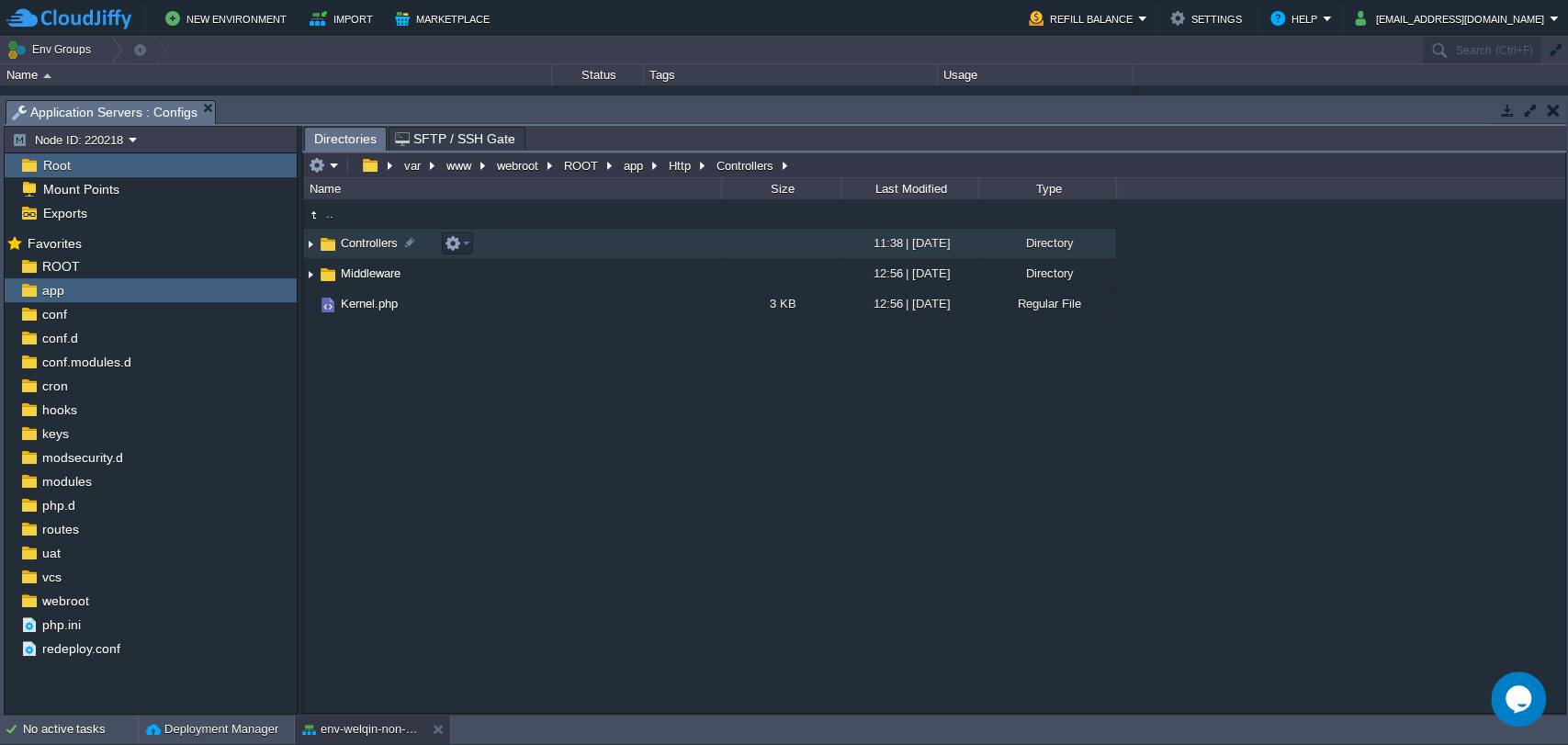
click at [363, 241] on span "Controllers" at bounding box center [369, 242] width 62 height 16
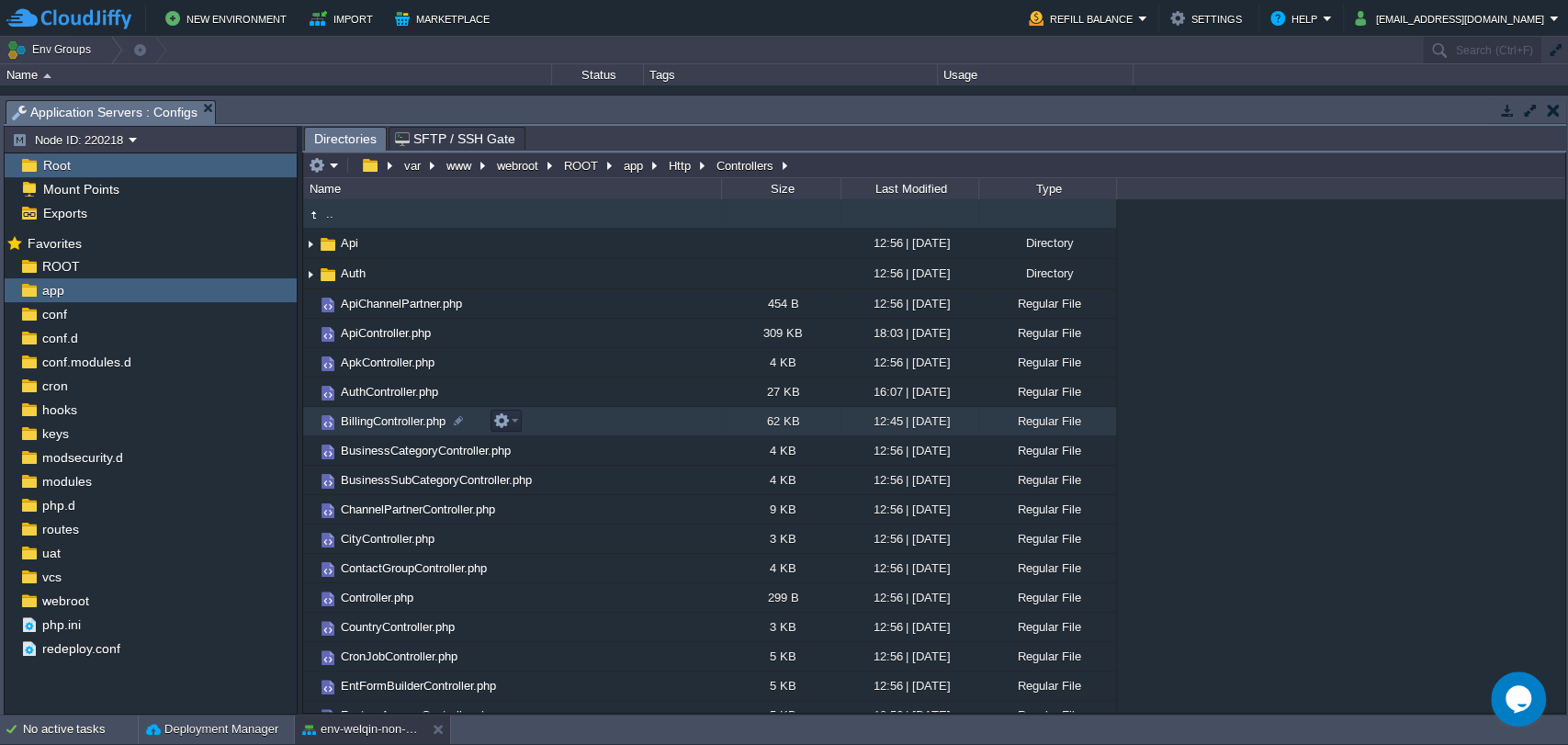
click at [379, 421] on span "BillingController.php" at bounding box center [392, 421] width 110 height 16
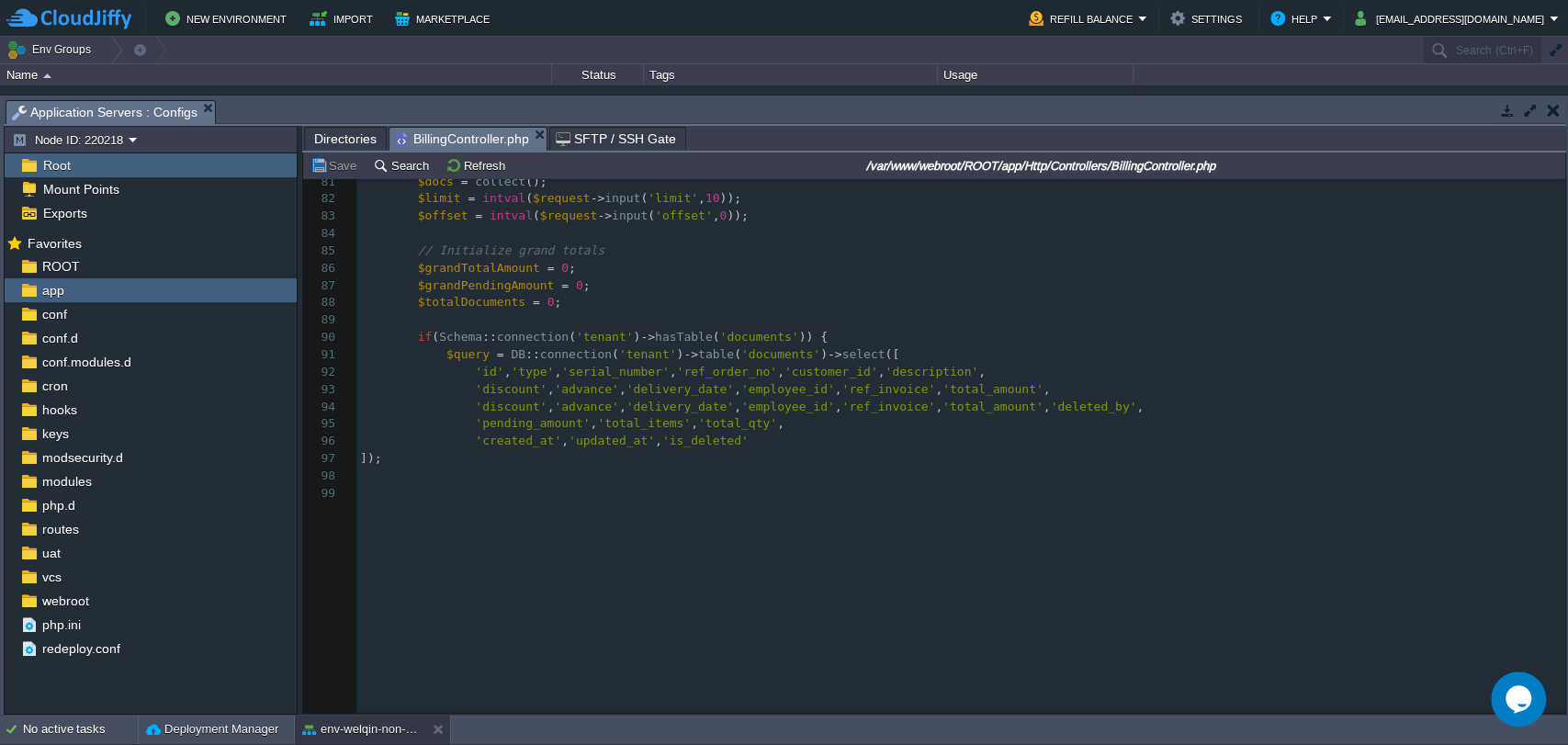
scroll to position [1587, 0]
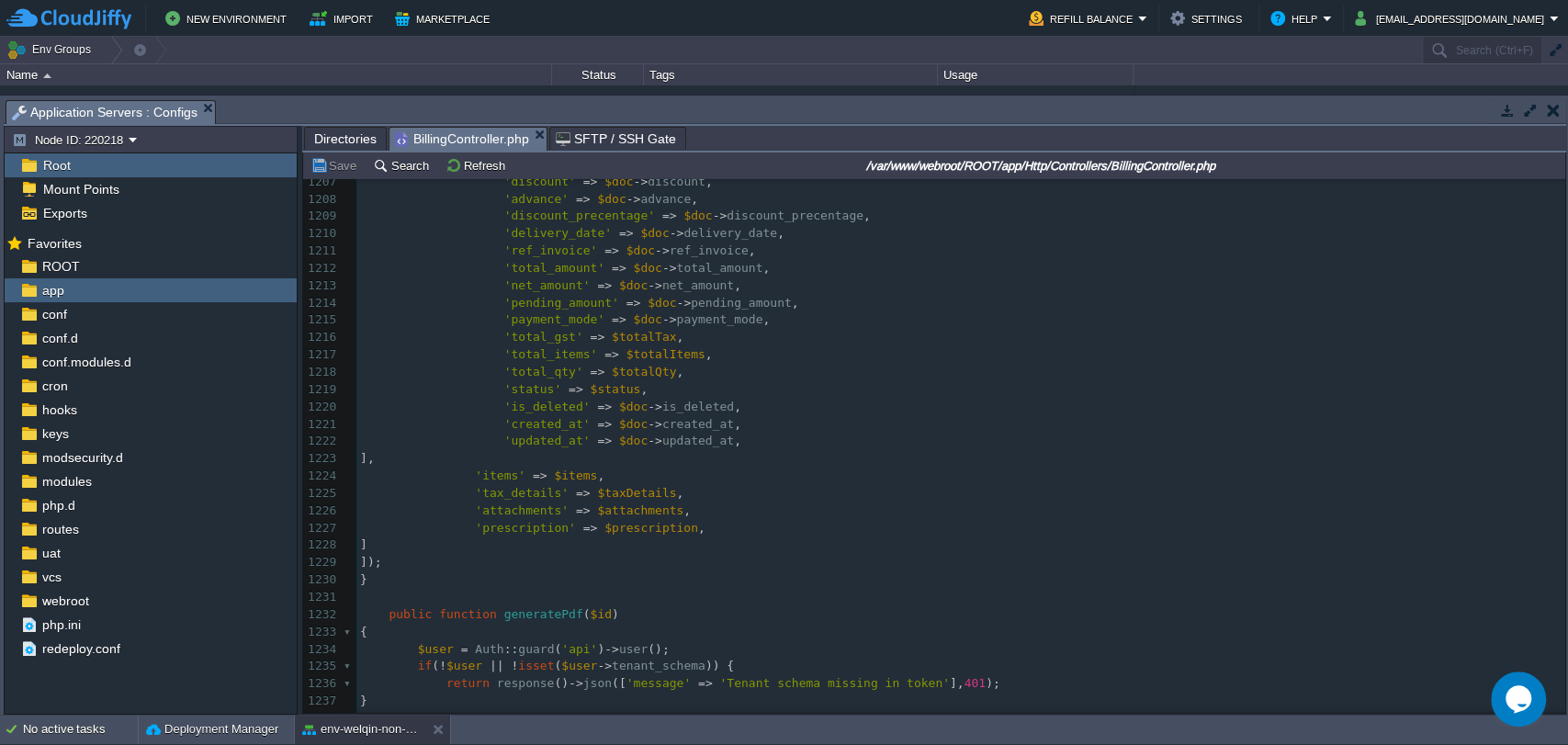
click at [538, 404] on div "1475 <?php 1186 } else { 1187 $prescription = null ; 1188 } 1189 ​ 1190 return …" at bounding box center [960, 337] width 1209 height 1055
type textarea "is_deleted"
type textarea "$doc"
type textarea "is_deleted"
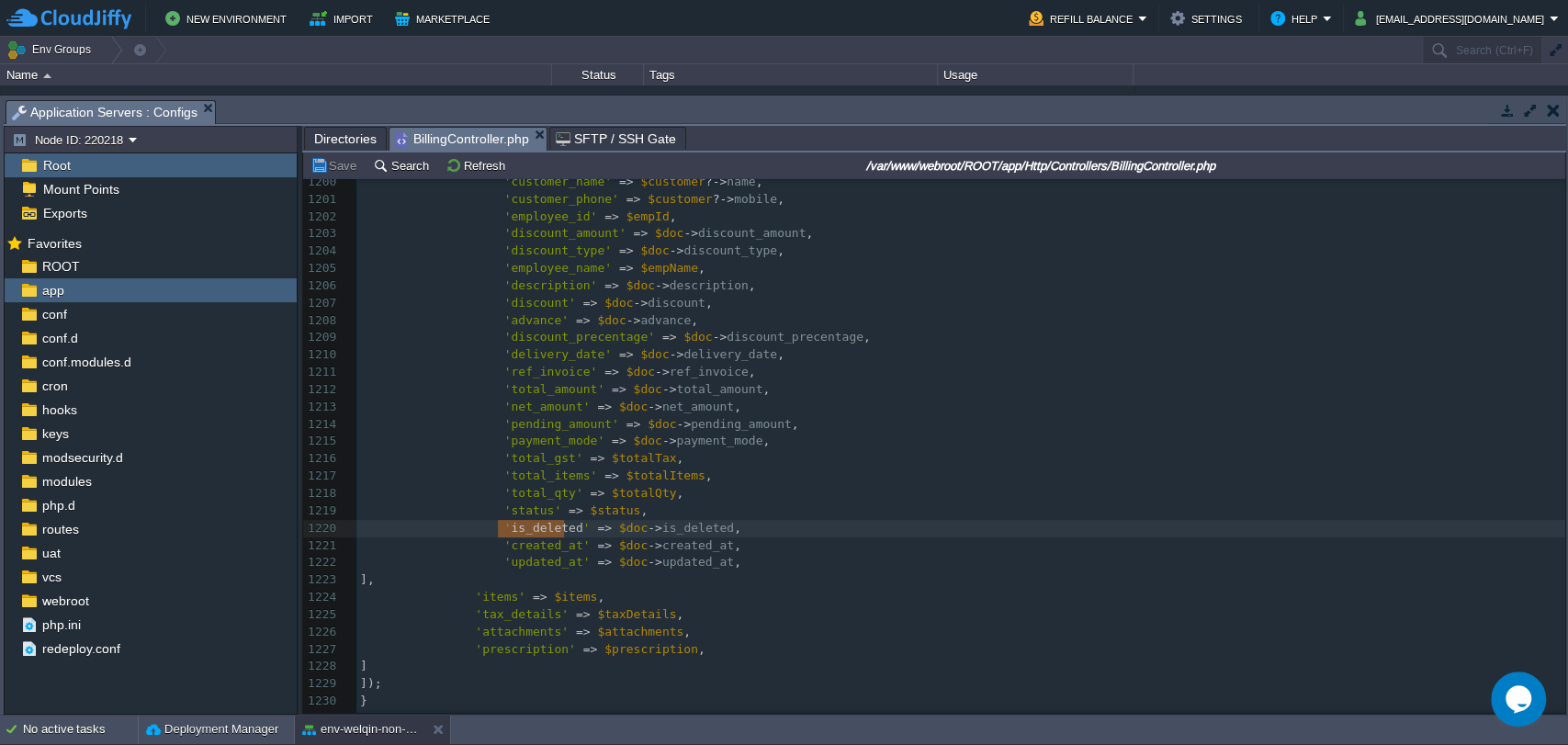
type textarea "is_deleted"
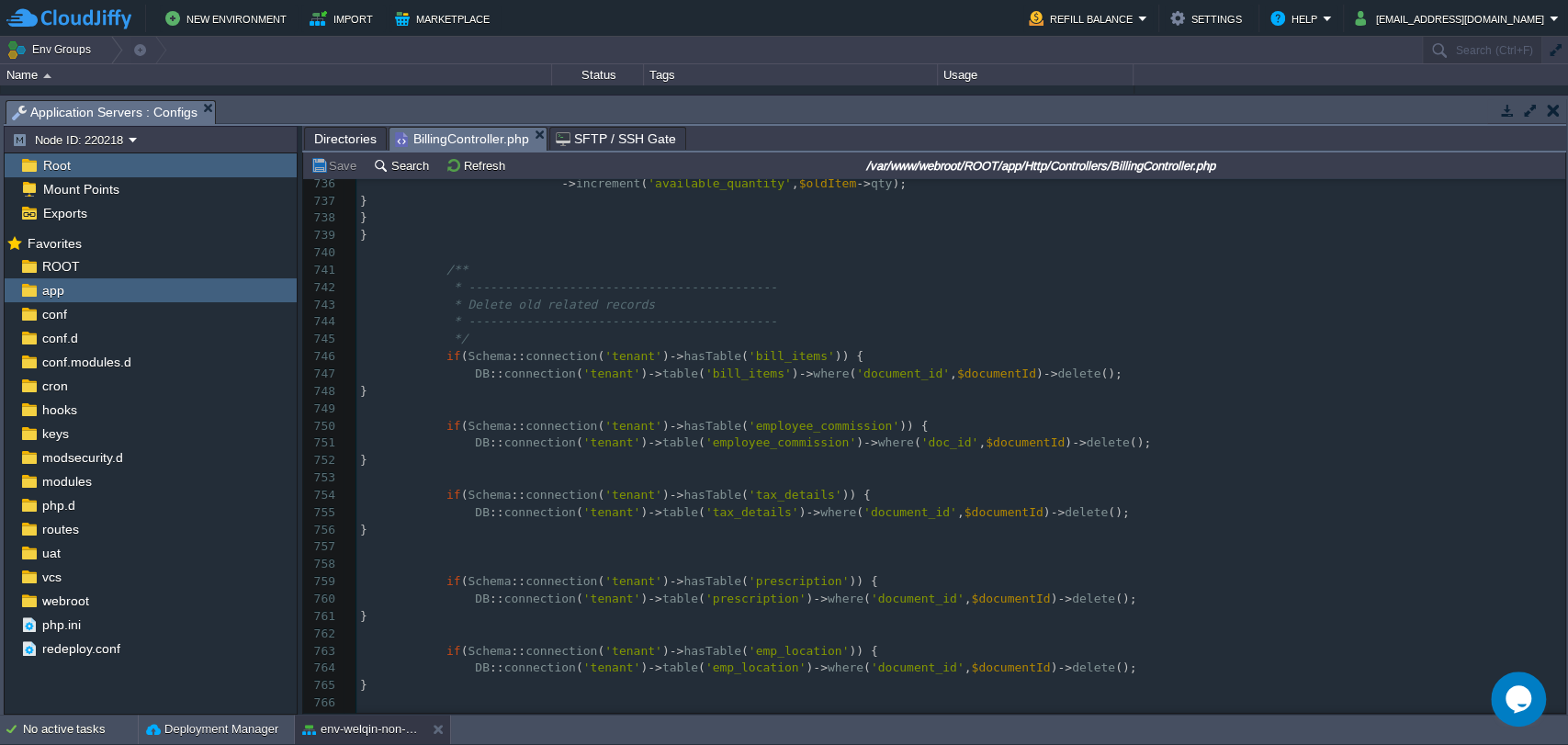
scroll to position [12637, 0]
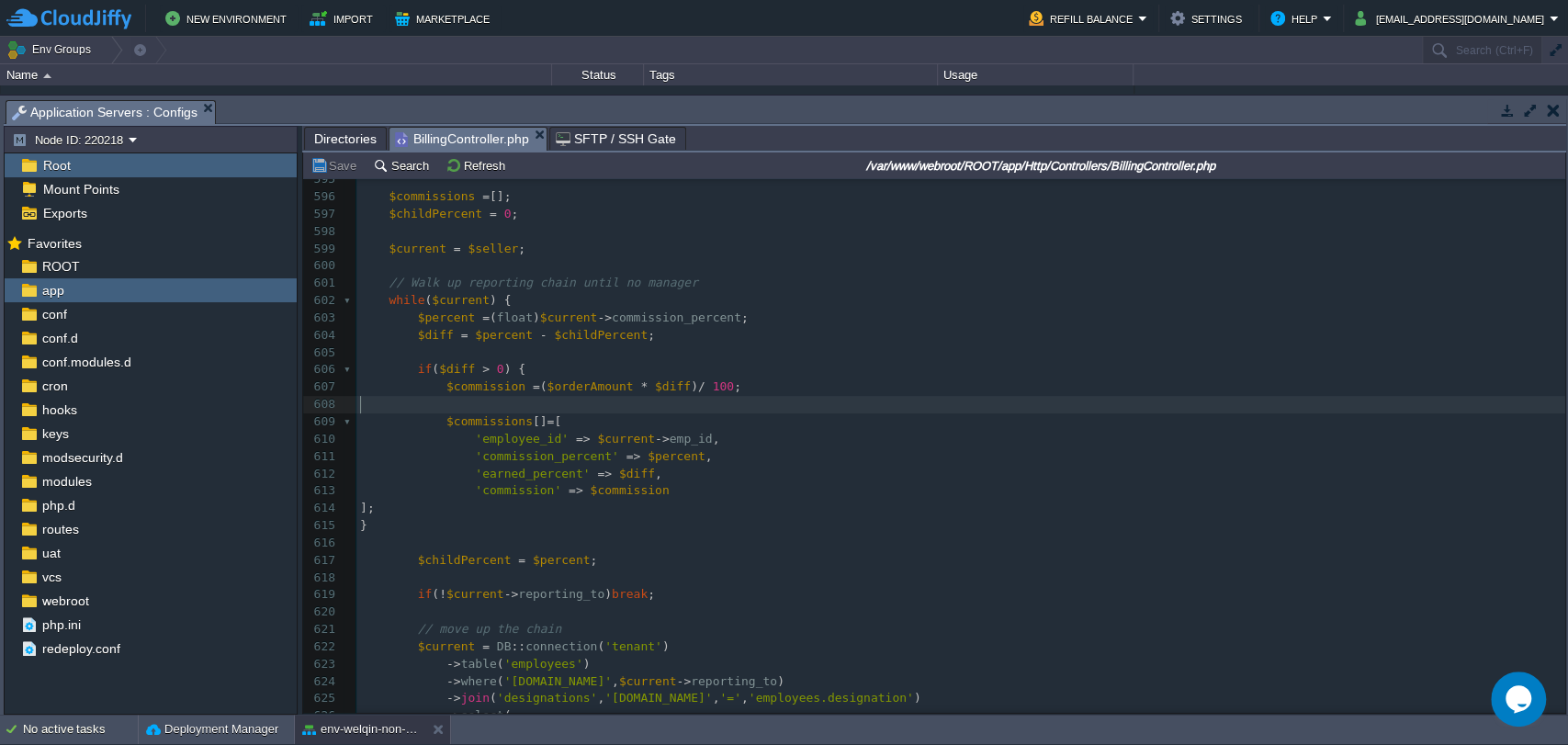
click at [434, 408] on pre "​" at bounding box center [960, 405] width 1209 height 17
click at [449, 421] on span "$commissions" at bounding box center [490, 421] width 87 height 14
type textarea "$commissions"
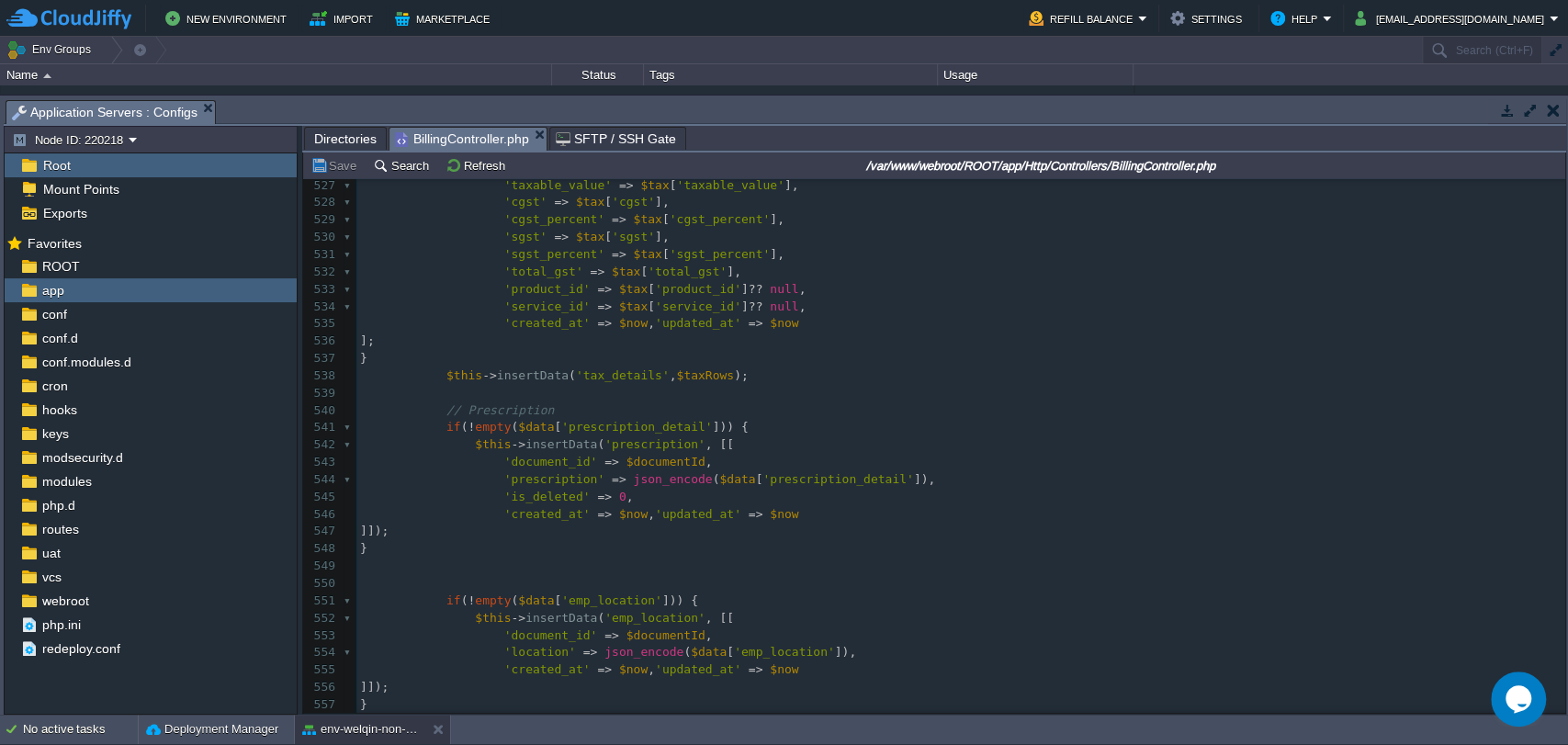
click at [486, 411] on div "x $commissions [] = [ 519 $this -> insertData ( 'employee_commission' , $commis…" at bounding box center [960, 480] width 1209 height 883
type textarea "Prescription"
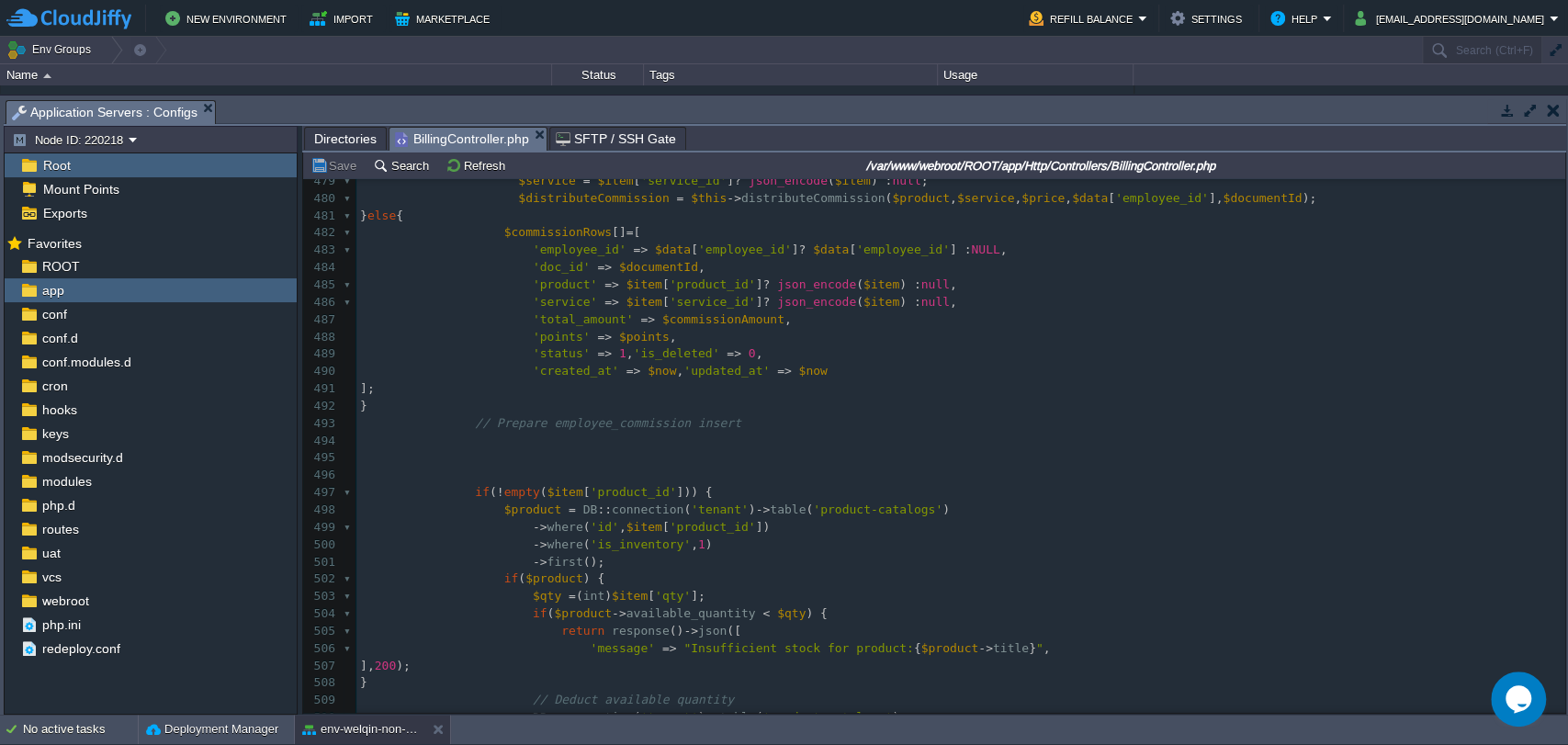
click at [1546, 109] on button "button" at bounding box center [1553, 110] width 13 height 17
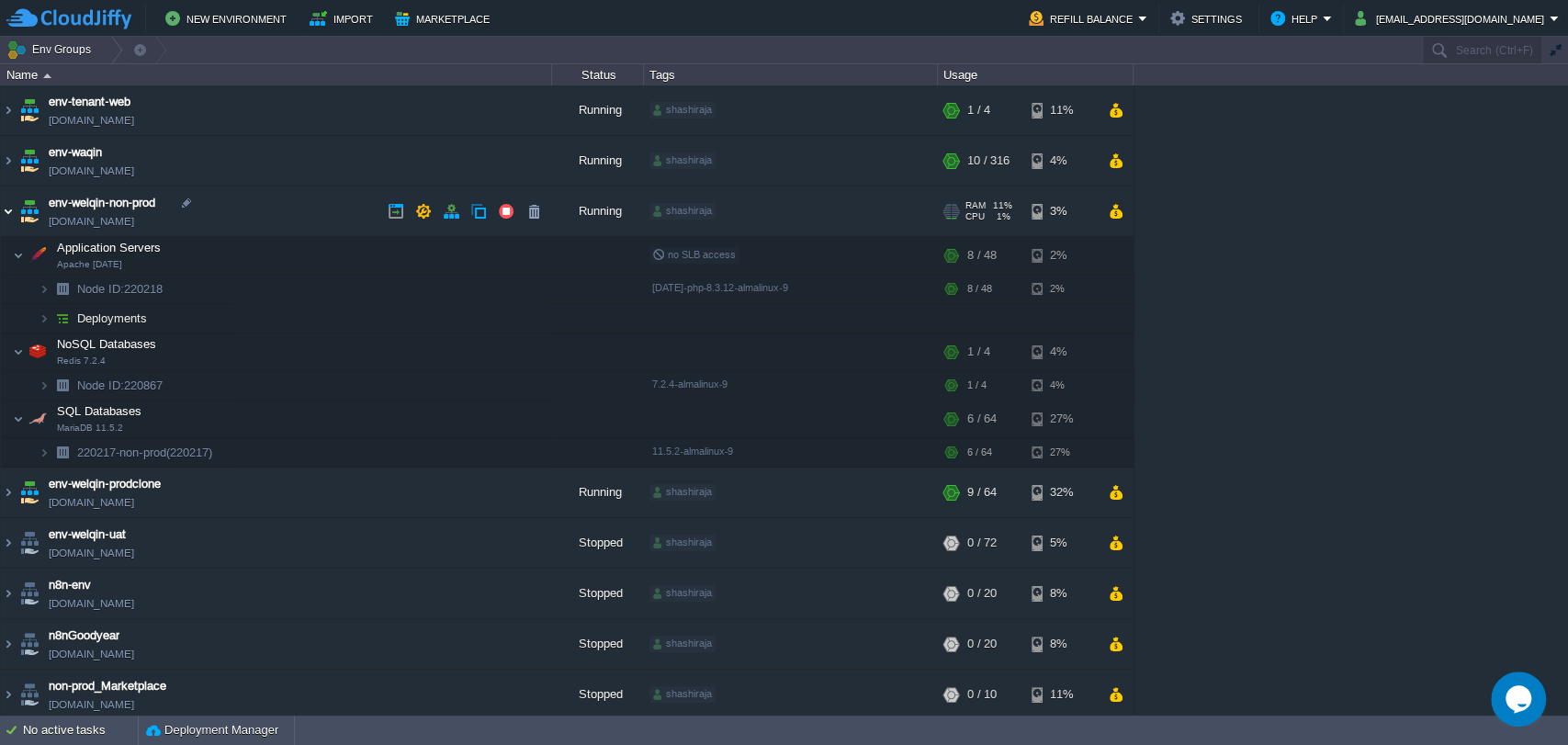
click at [2, 213] on img at bounding box center [8, 211] width 15 height 50
